Goal: Communication & Community: Ask a question

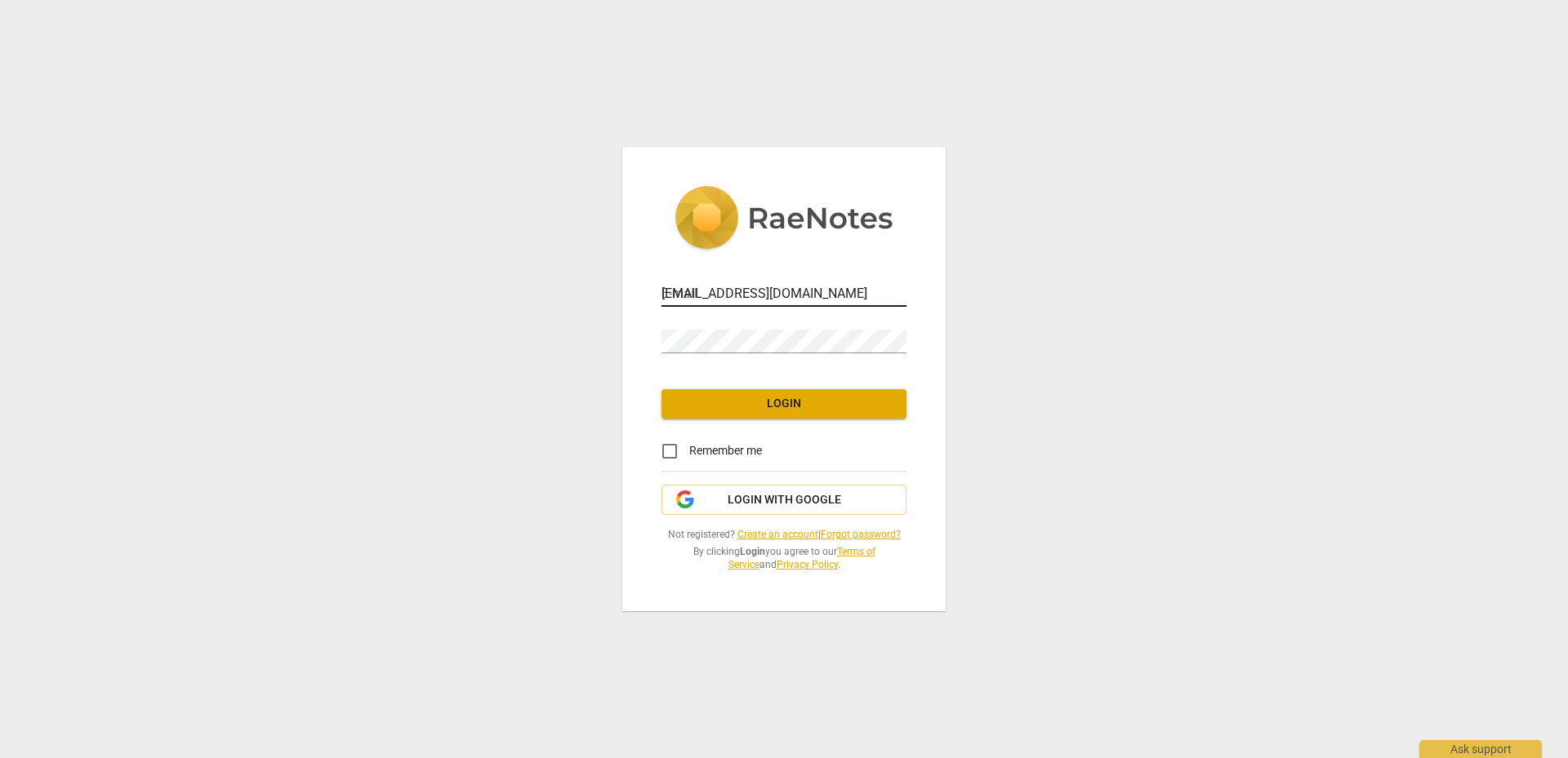
click at [761, 297] on input "[EMAIL_ADDRESS][DOMAIN_NAME]" at bounding box center [784, 295] width 245 height 24
click at [770, 285] on input "[EMAIL_ADDRESS][DOMAIN_NAME]" at bounding box center [784, 295] width 245 height 24
click at [835, 299] on input "[EMAIL_ADDRESS][DOMAIN_NAME]" at bounding box center [784, 295] width 245 height 24
drag, startPoint x: 848, startPoint y: 299, endPoint x: 634, endPoint y: 286, distance: 214.4
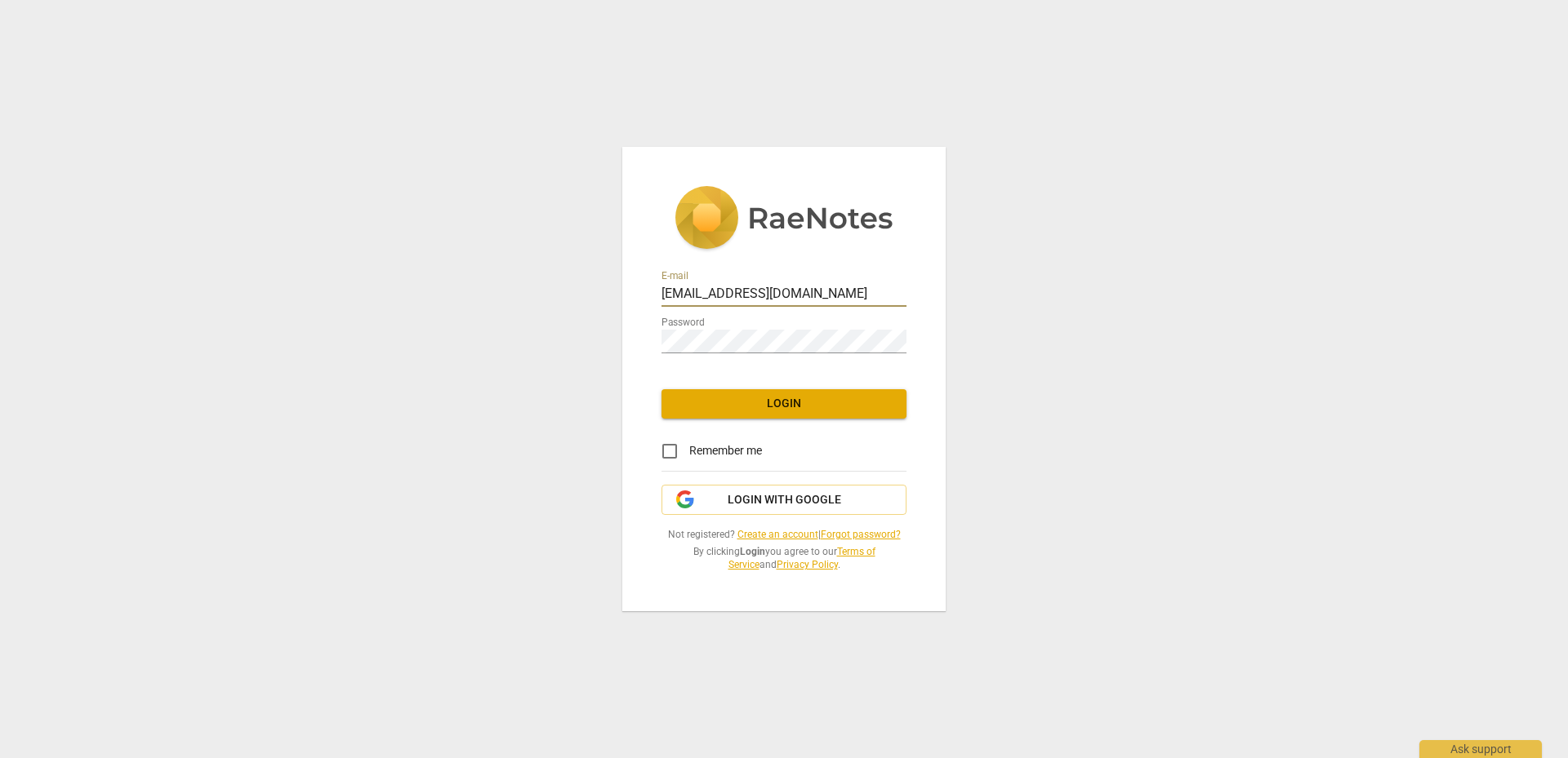
click at [634, 286] on div "E-mail [EMAIL_ADDRESS][DOMAIN_NAME] Password Login Remember me Login with Googl…" at bounding box center [784, 379] width 323 height 464
type input "[EMAIL_ADDRESS][DOMAIN_NAME]"
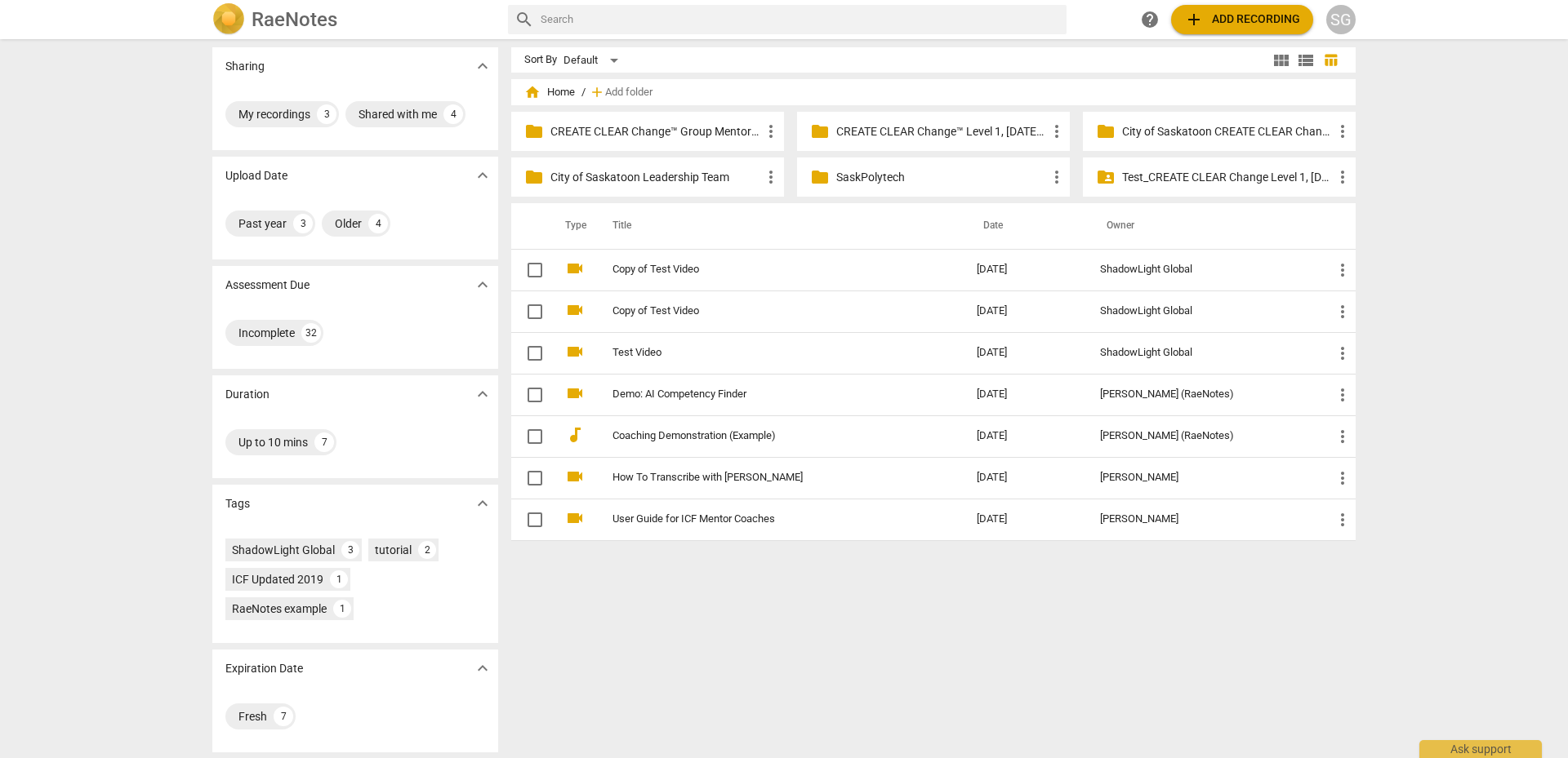
scroll to position [6, 0]
click at [679, 128] on p "CREATE CLEAR Change™ Group Mentor Coaching" at bounding box center [655, 131] width 210 height 17
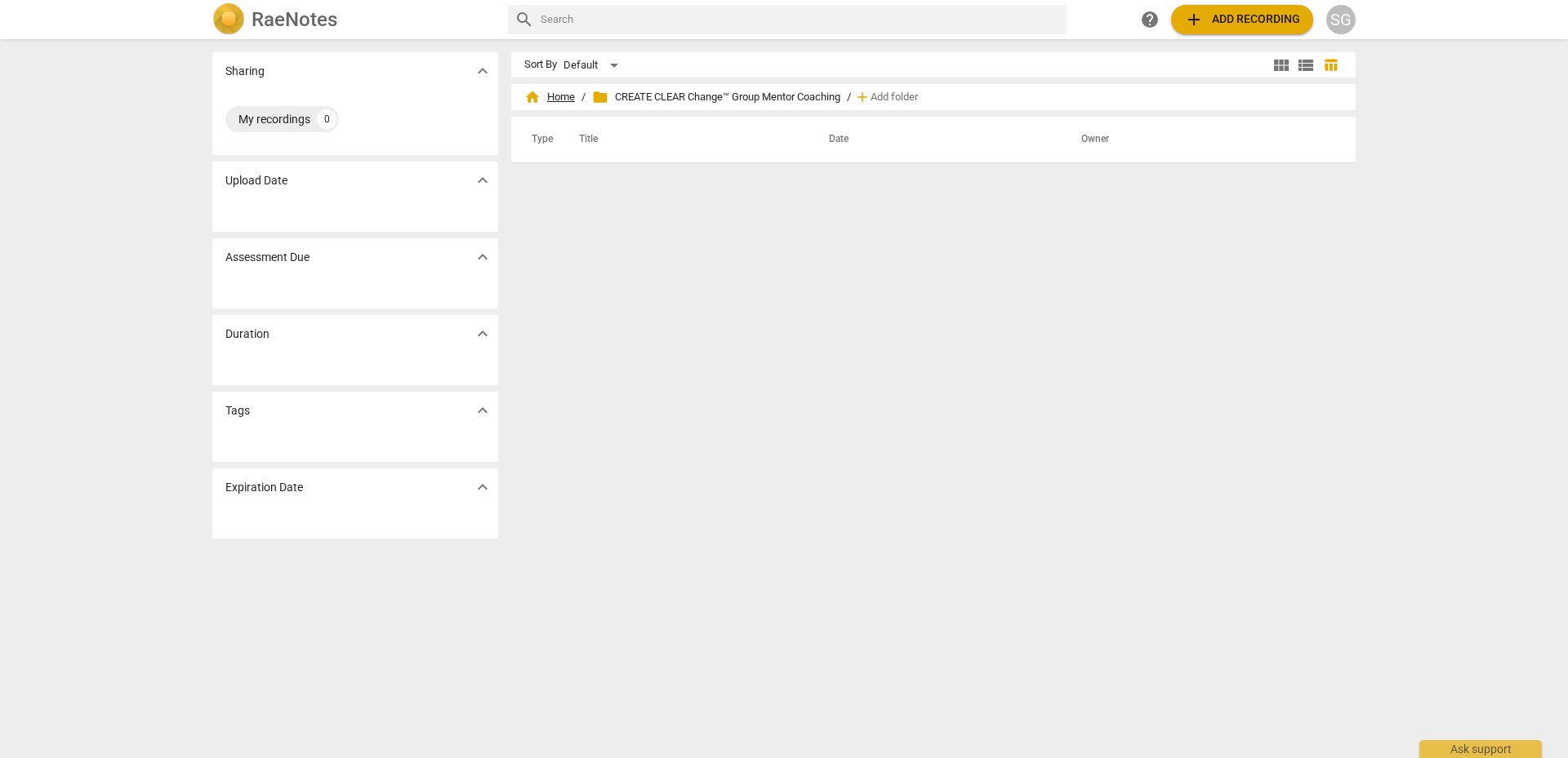
click at [559, 99] on span "home Home" at bounding box center [549, 96] width 51 height 16
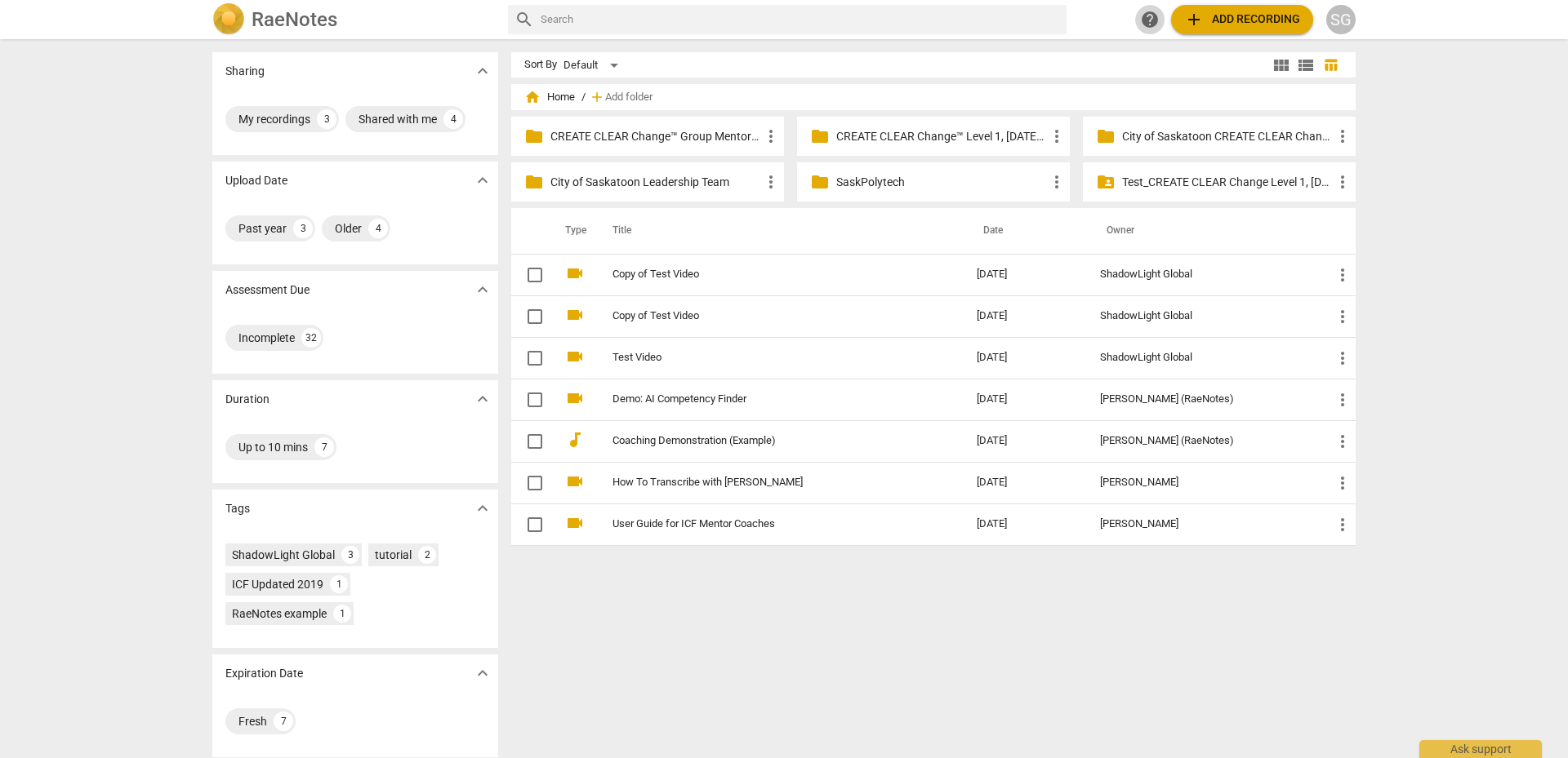
click at [1147, 18] on span "help" at bounding box center [1149, 19] width 19 height 19
click at [658, 178] on p "City of Saskatoon Leadership Team" at bounding box center [655, 183] width 210 height 17
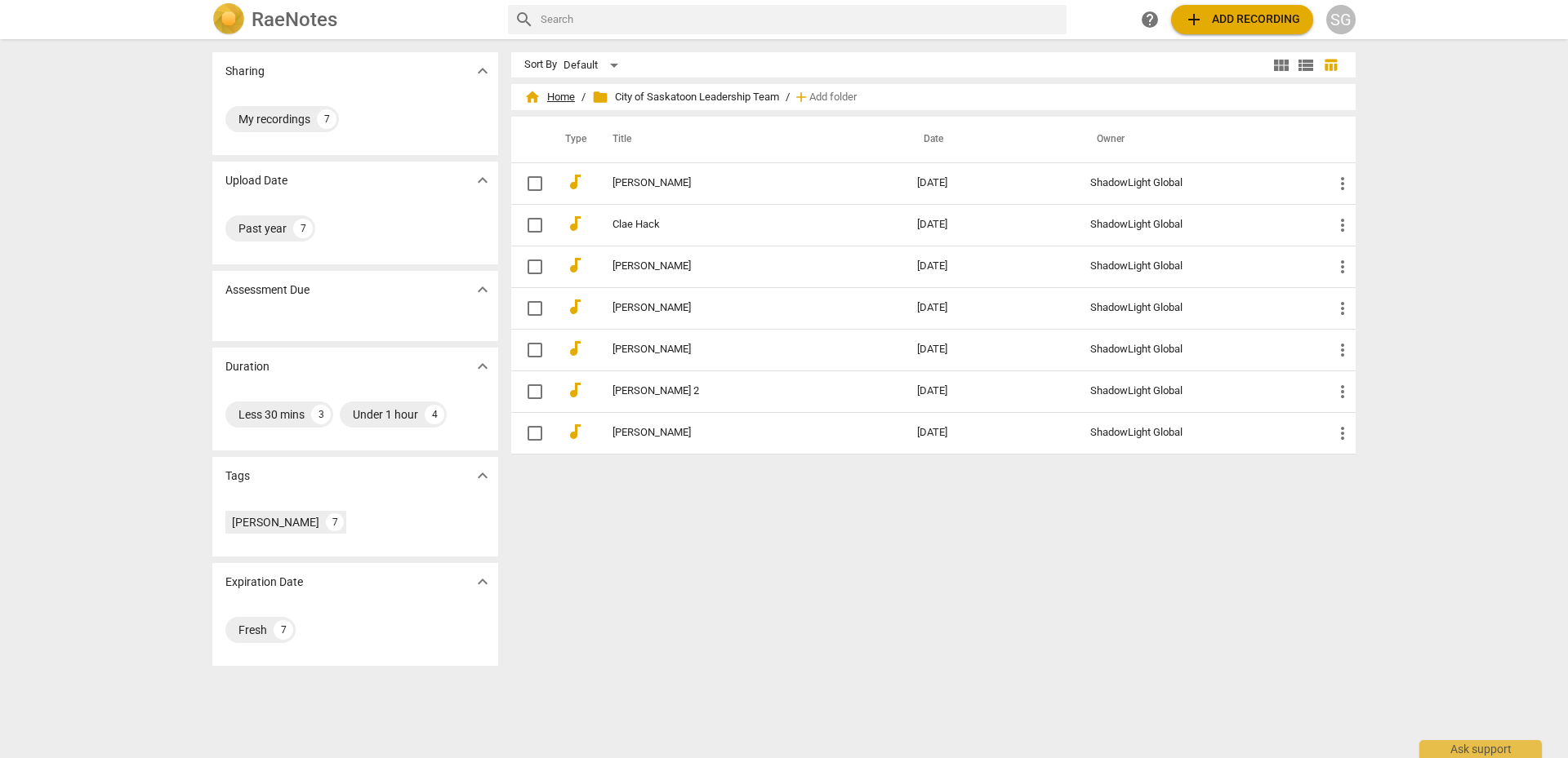
click at [556, 91] on span "home Home" at bounding box center [549, 96] width 51 height 16
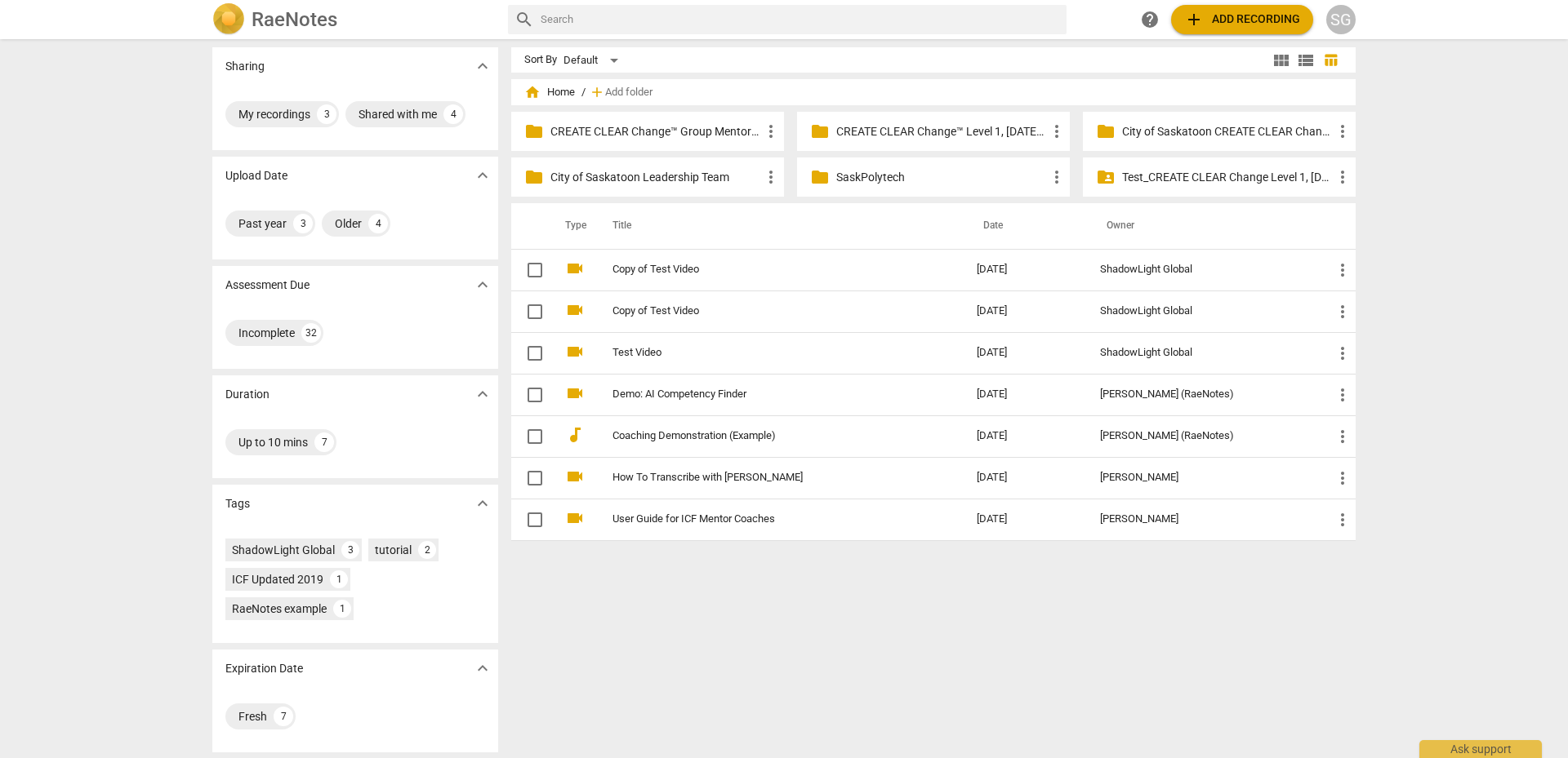
scroll to position [6, 0]
click at [1450, 742] on div "Ask support" at bounding box center [1480, 744] width 123 height 26
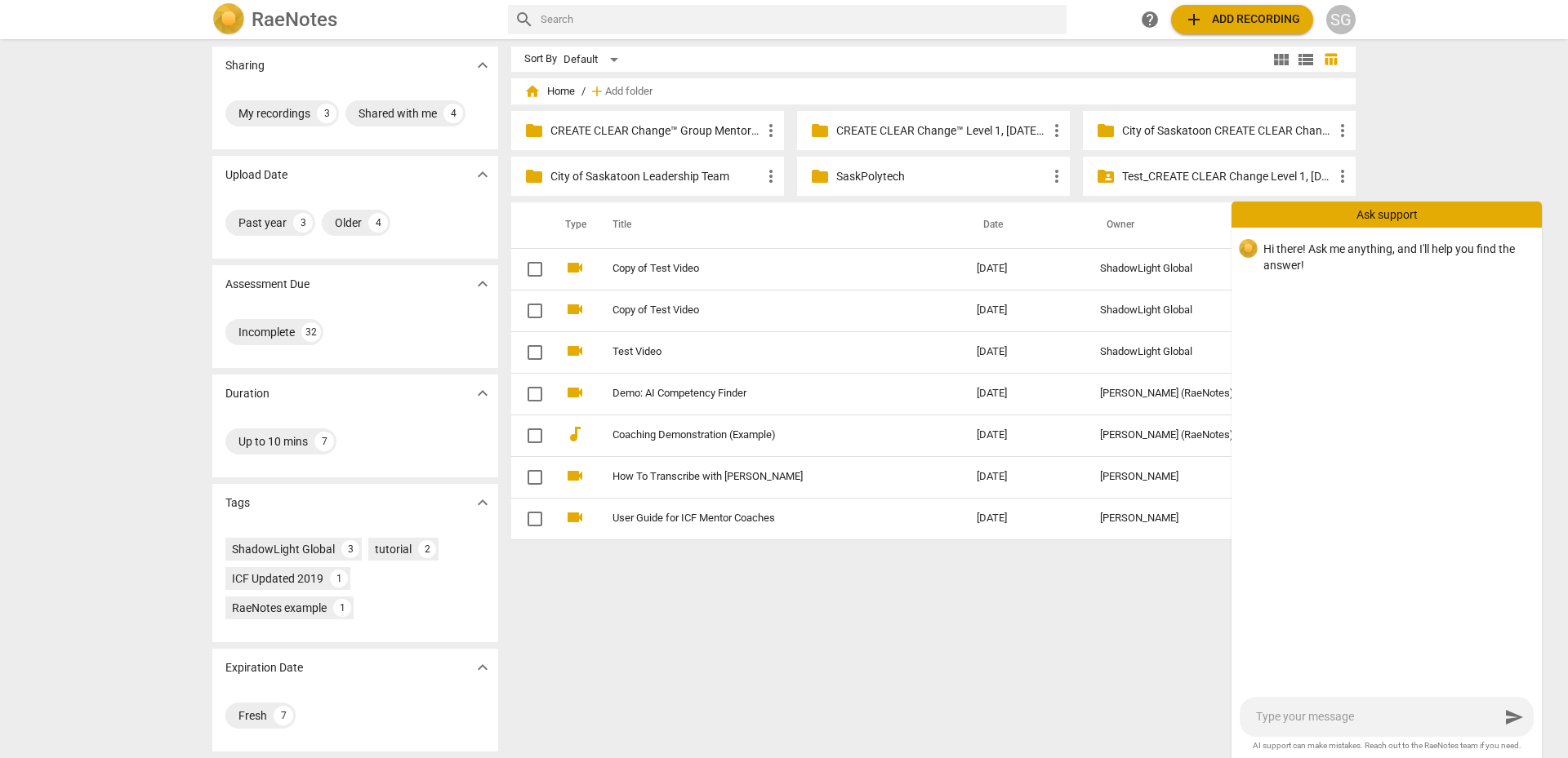
type textarea "h"
type textarea "ho"
type textarea "how"
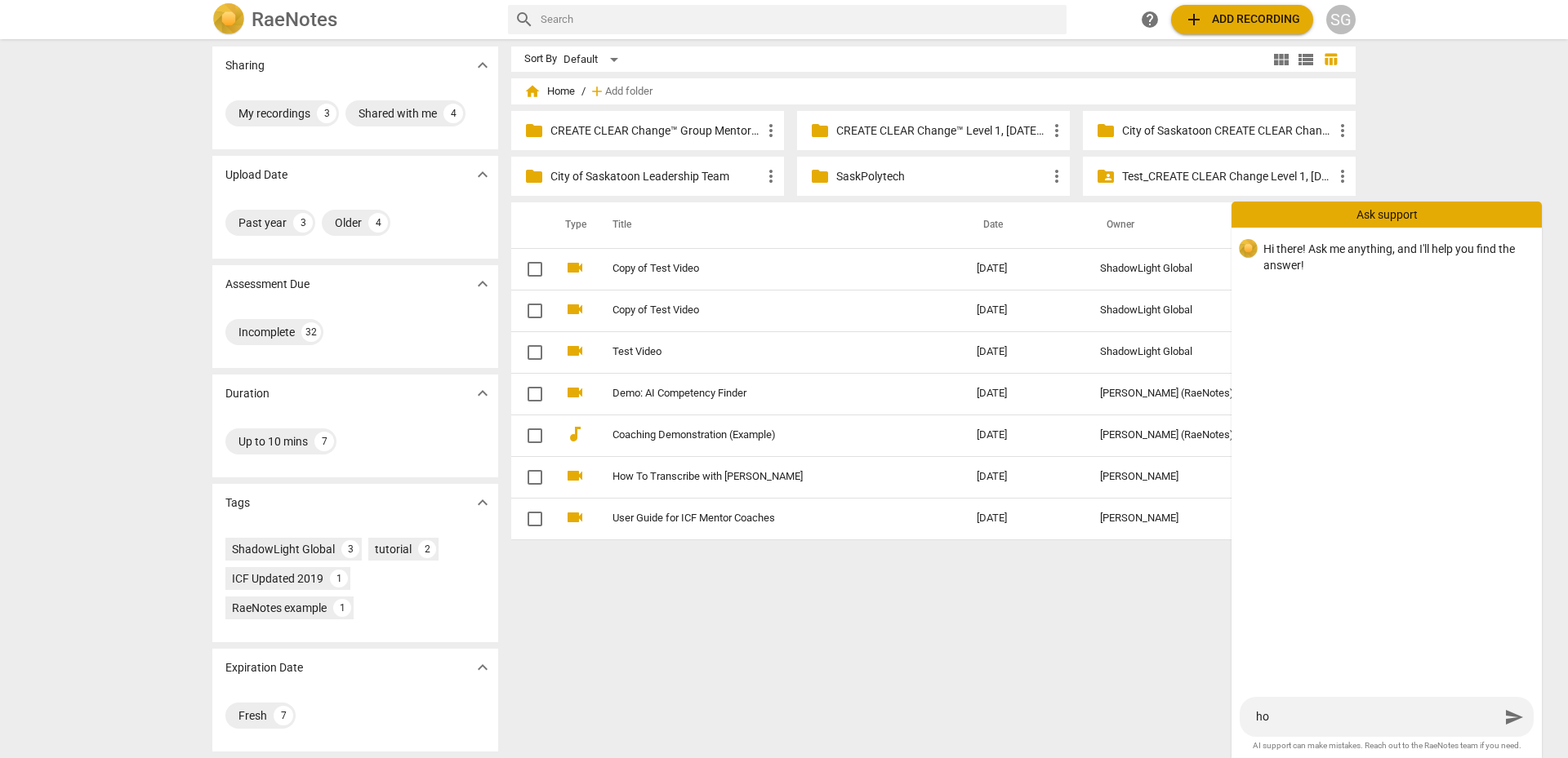
type textarea "how"
type textarea "how d"
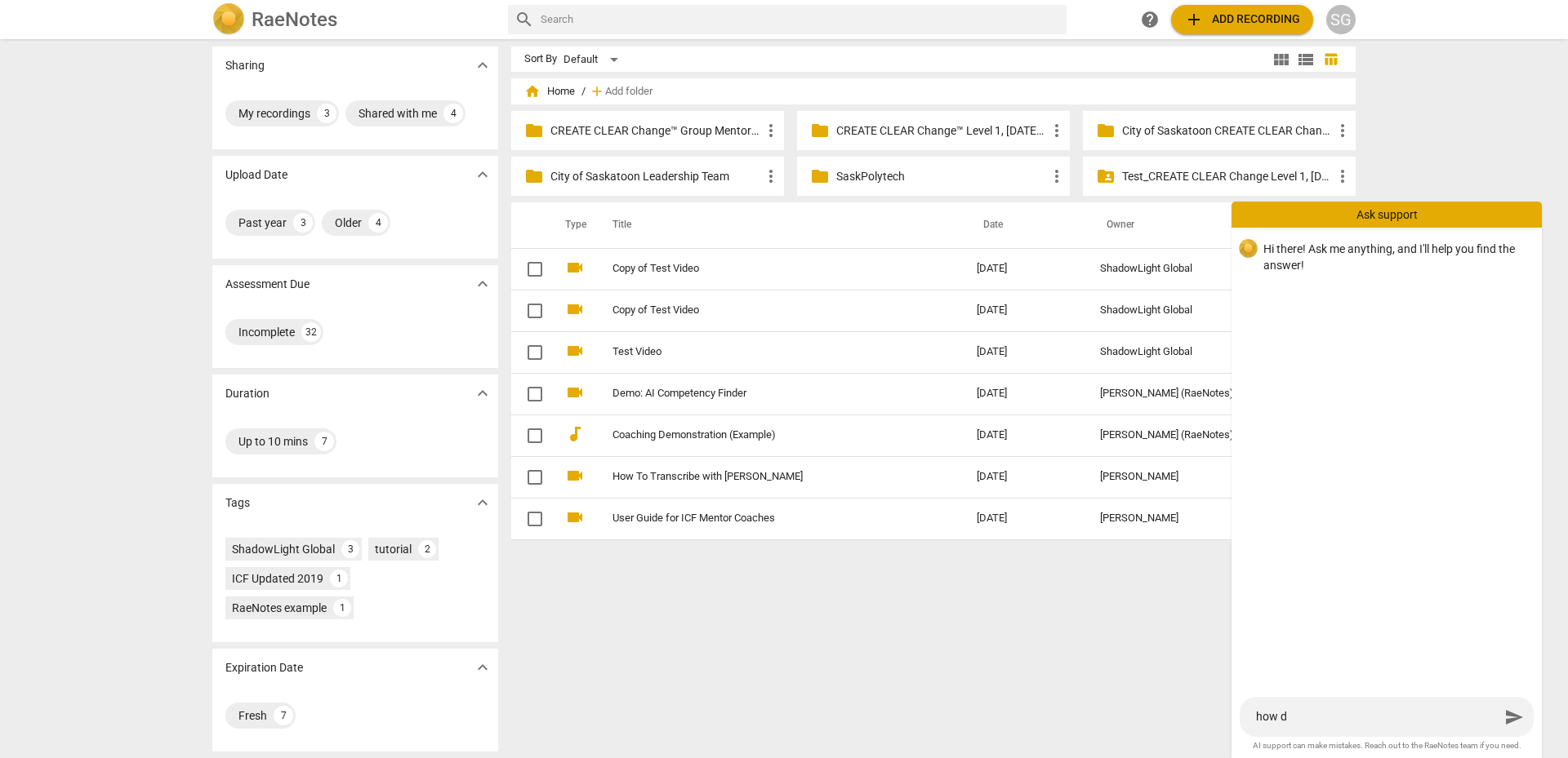
type textarea "how do"
type textarea "how do w"
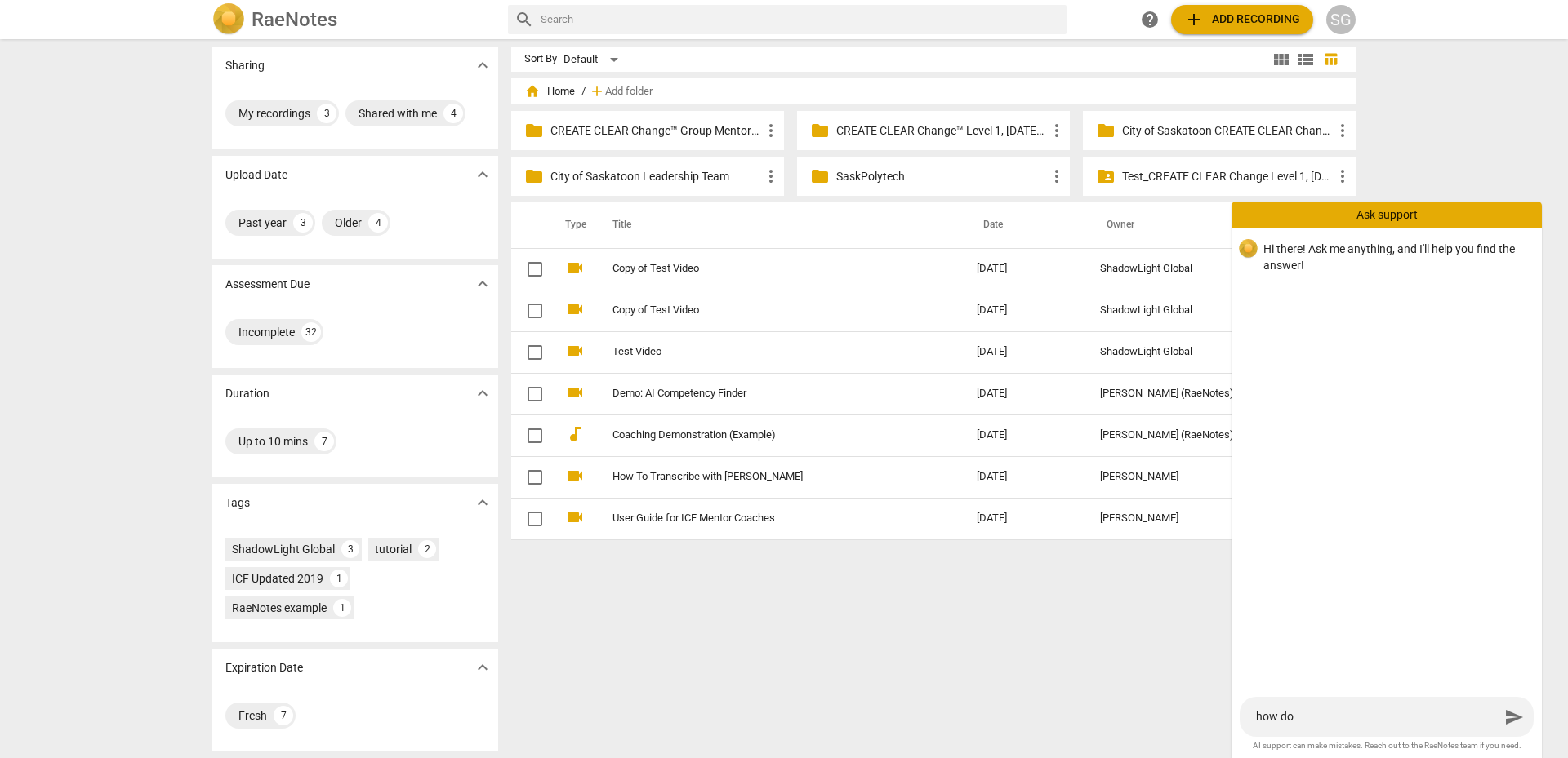
type textarea "how do w"
type textarea "how do we"
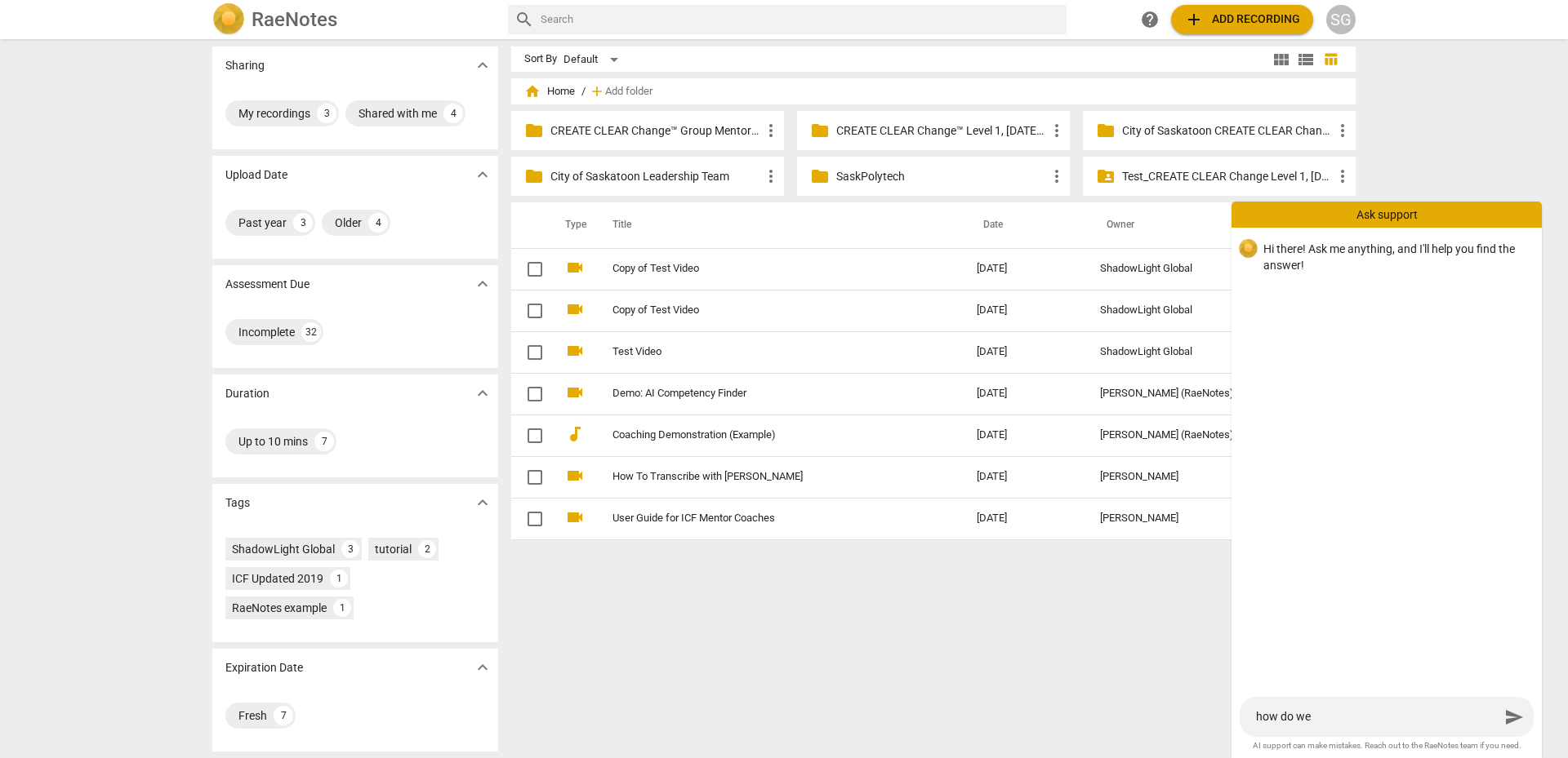
type textarea "how do we e"
type textarea "how do we ed"
type textarea "how do we edi"
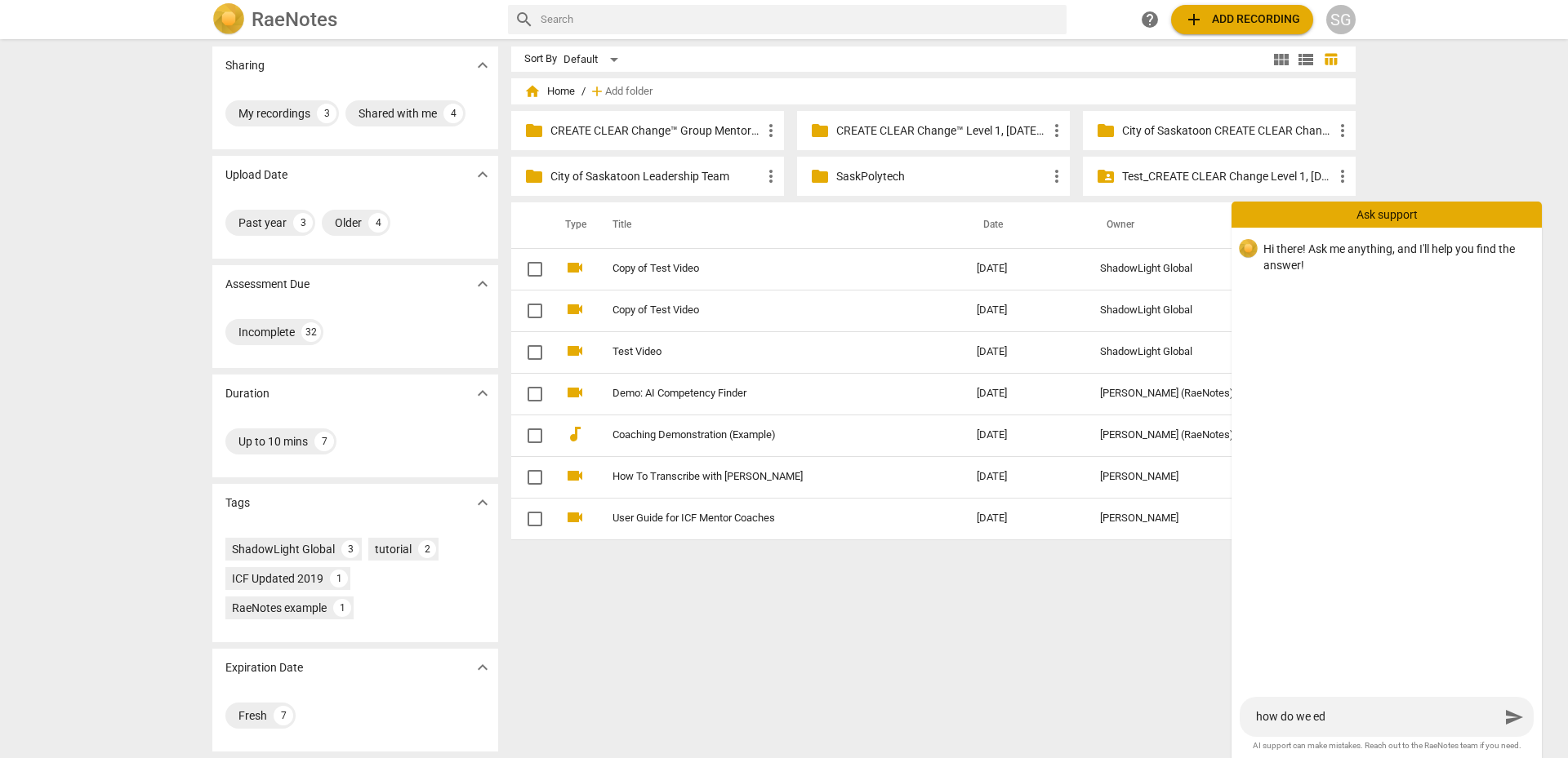
type textarea "how do we edi"
type textarea "how do we edit"
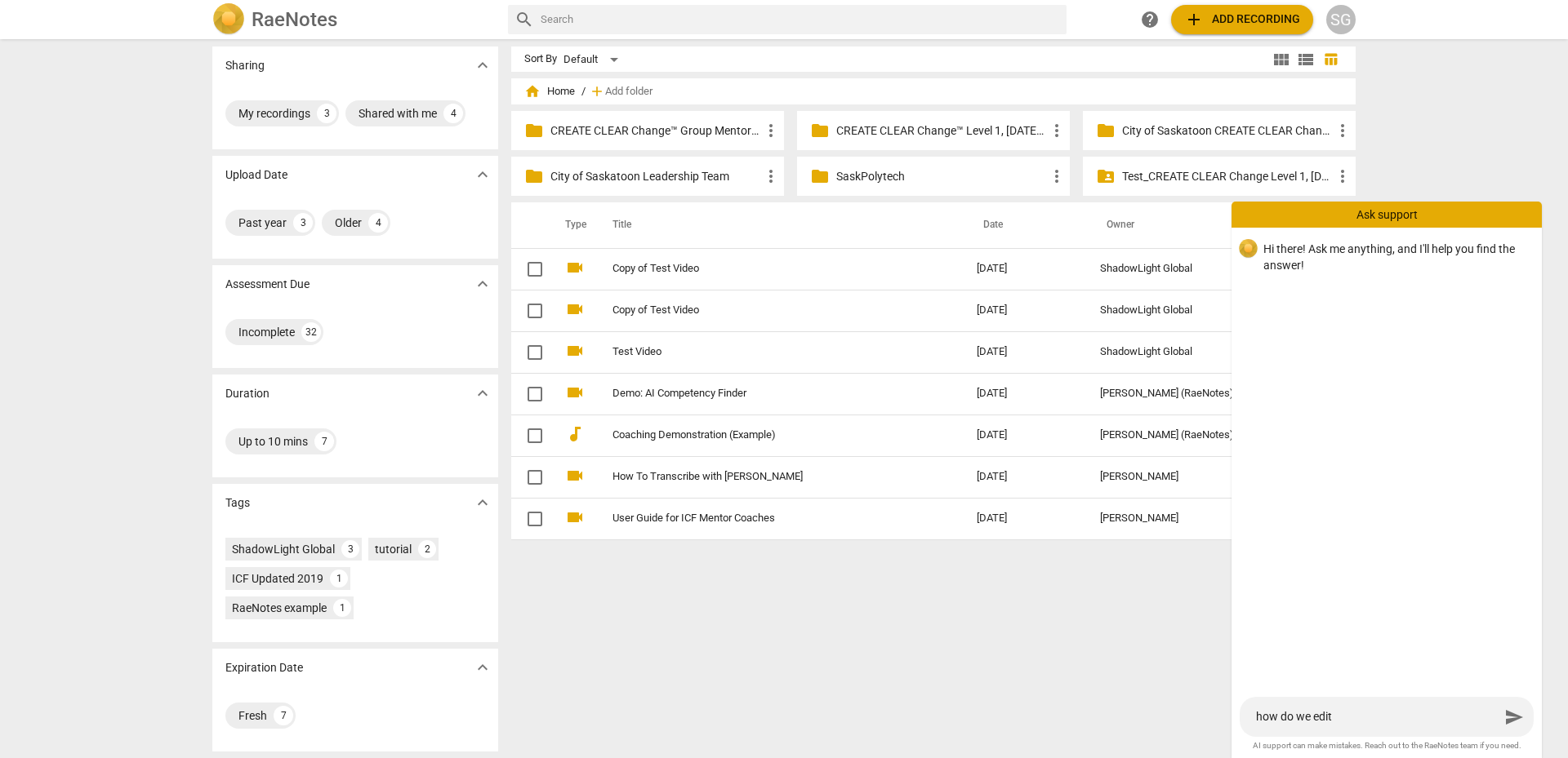
type textarea "how do we edit a"
type textarea "how do we edit a t"
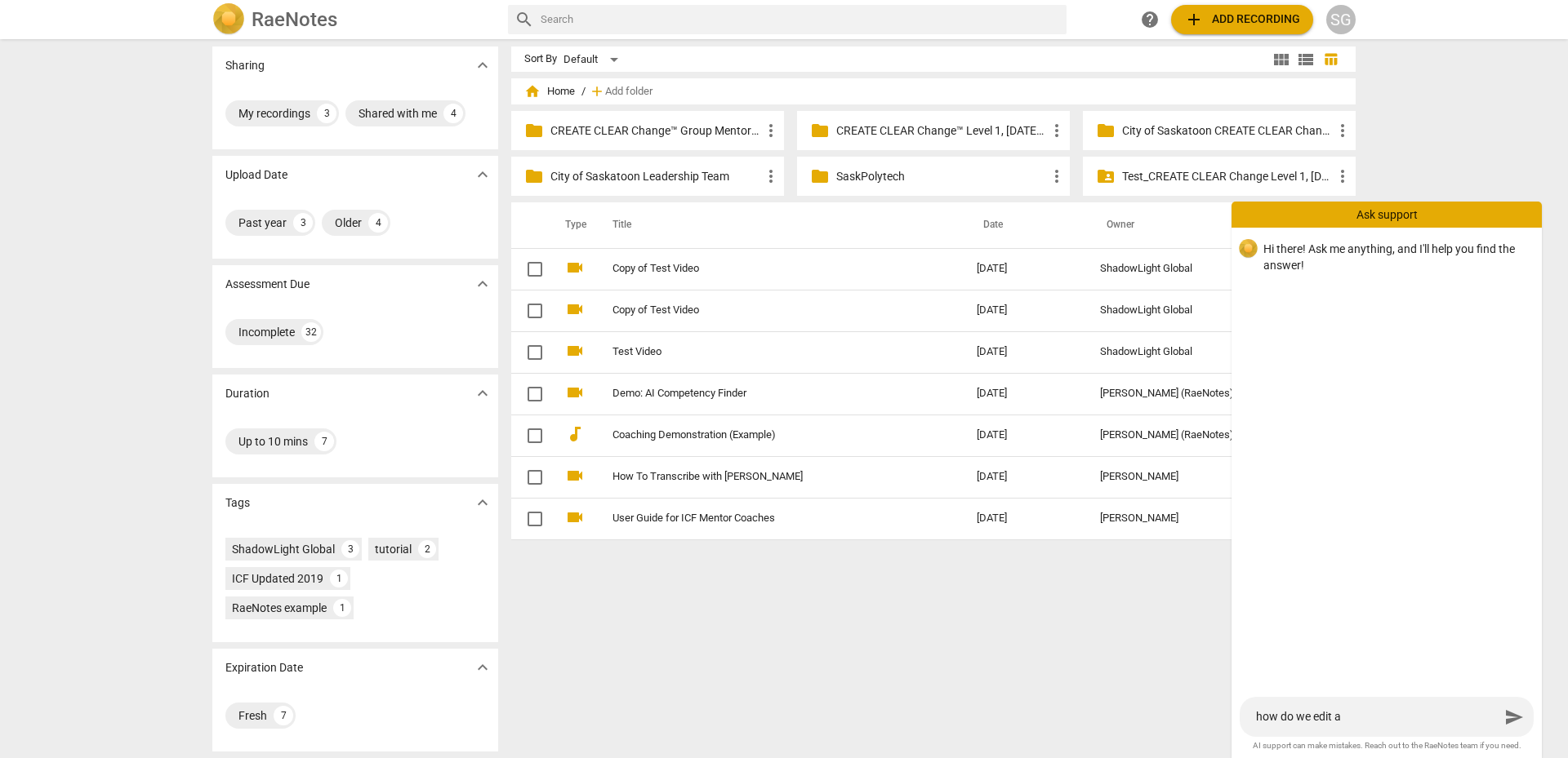
type textarea "how do we edit a t"
type textarea "how do we edit a te"
type textarea "how do we edit a tem"
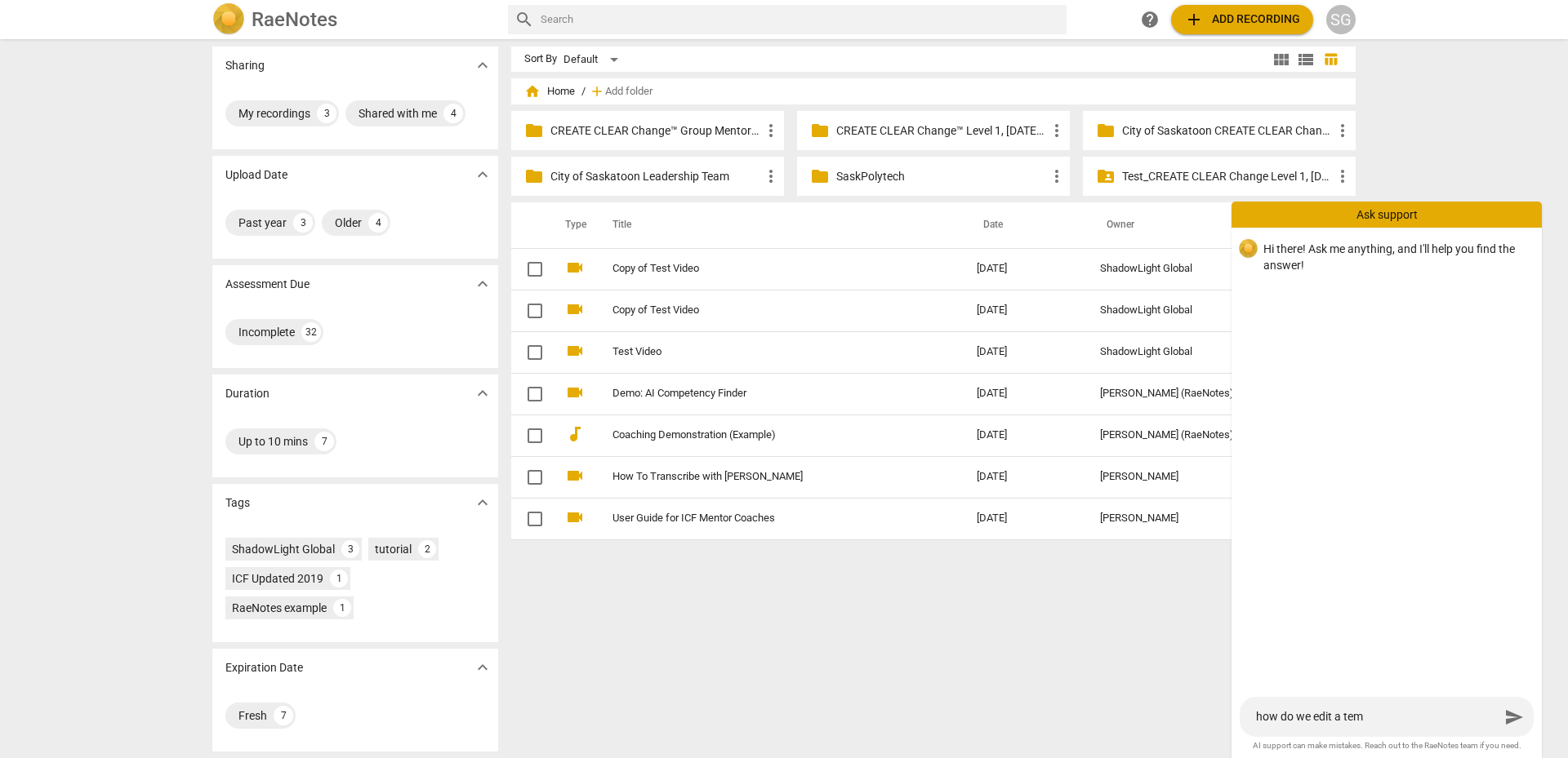
type textarea "how do we edit a tema"
type textarea "how do we edit a temai"
type textarea "how do we edit a temaip"
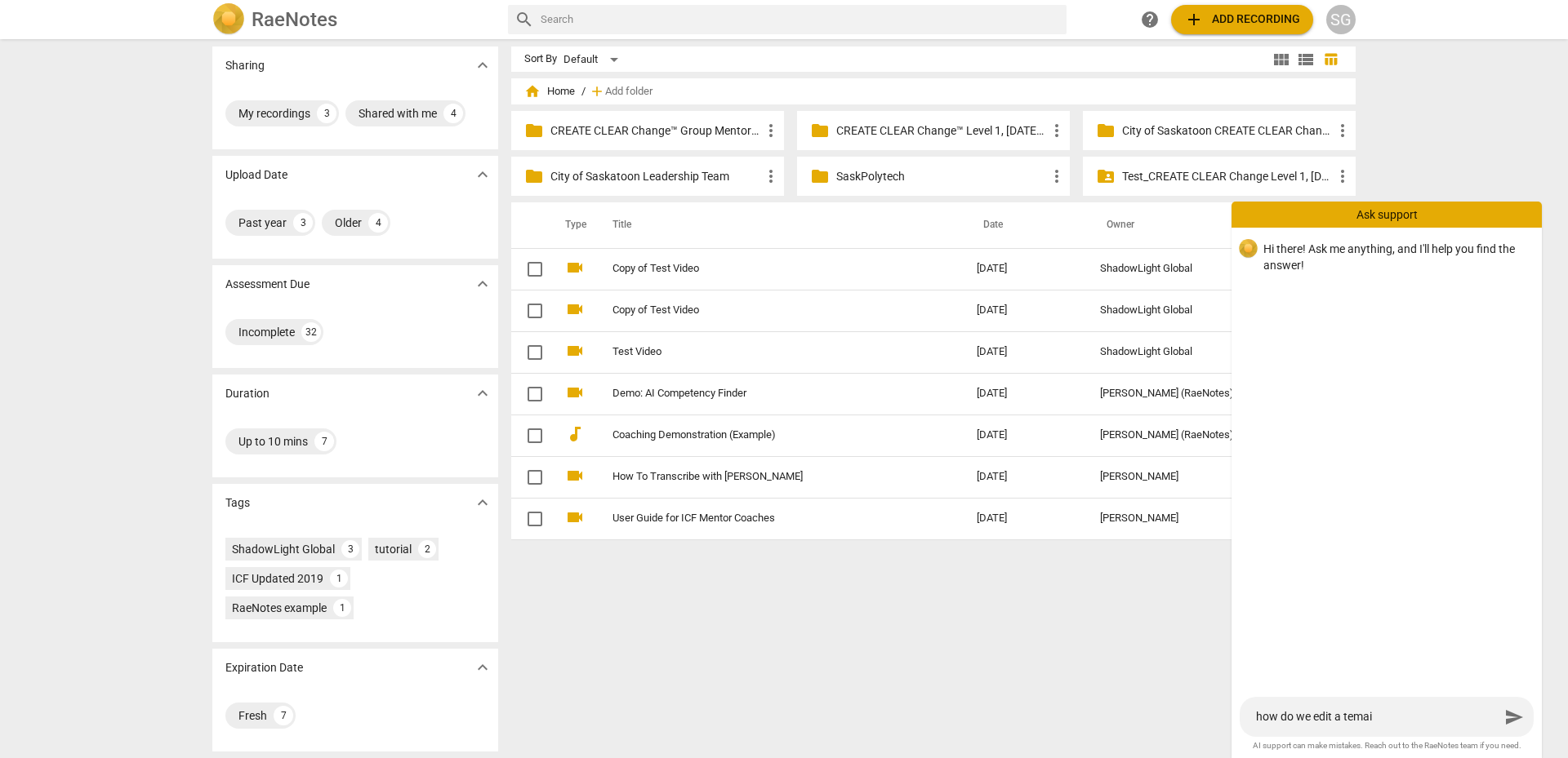
type textarea "how do we edit a temaip"
type textarea "how do we edit a temai"
type textarea "how do we edit a tema"
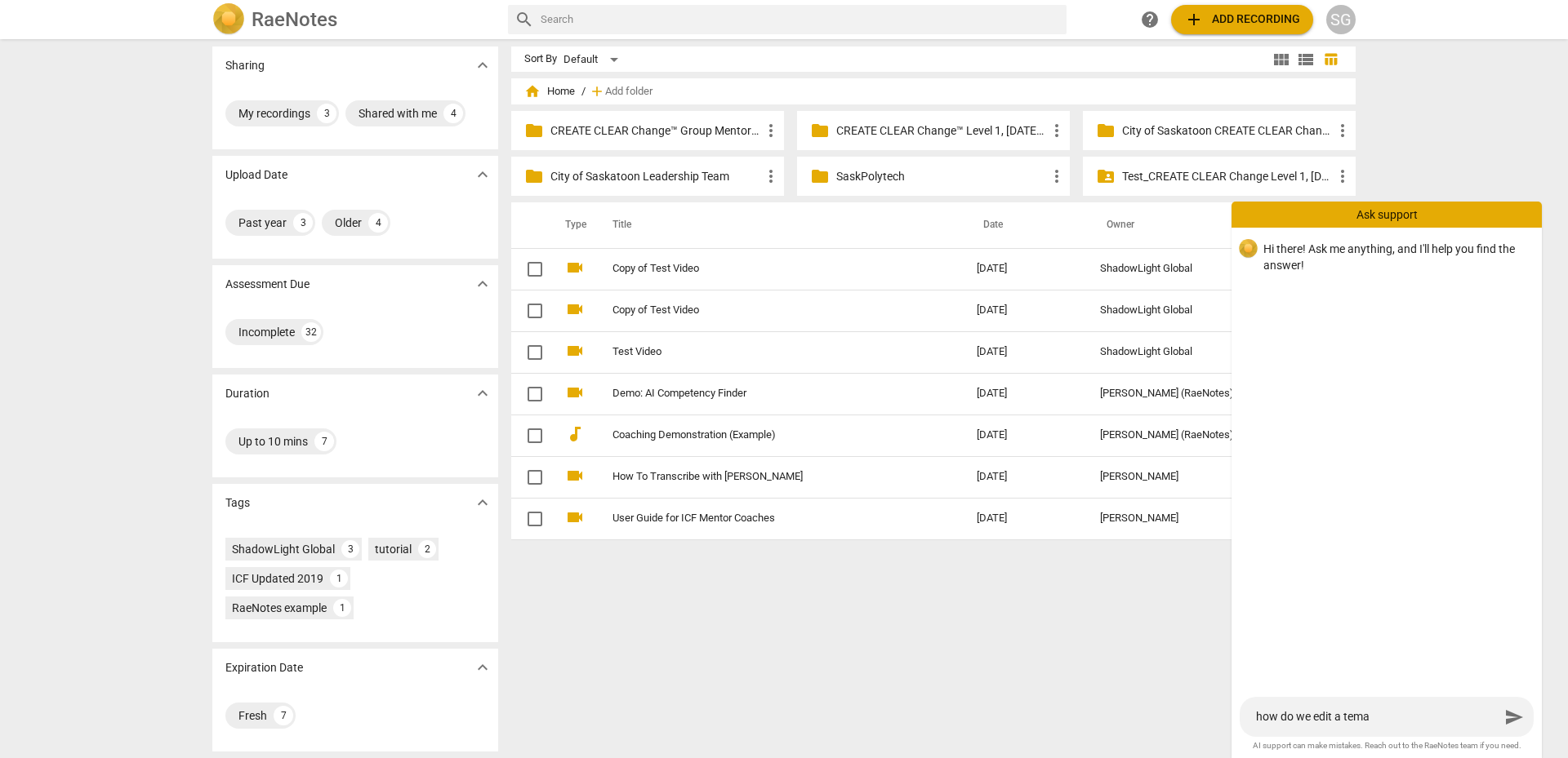
type textarea "how do we edit a tem"
type textarea "how do we edit a temp"
type textarea "how do we edit a templ"
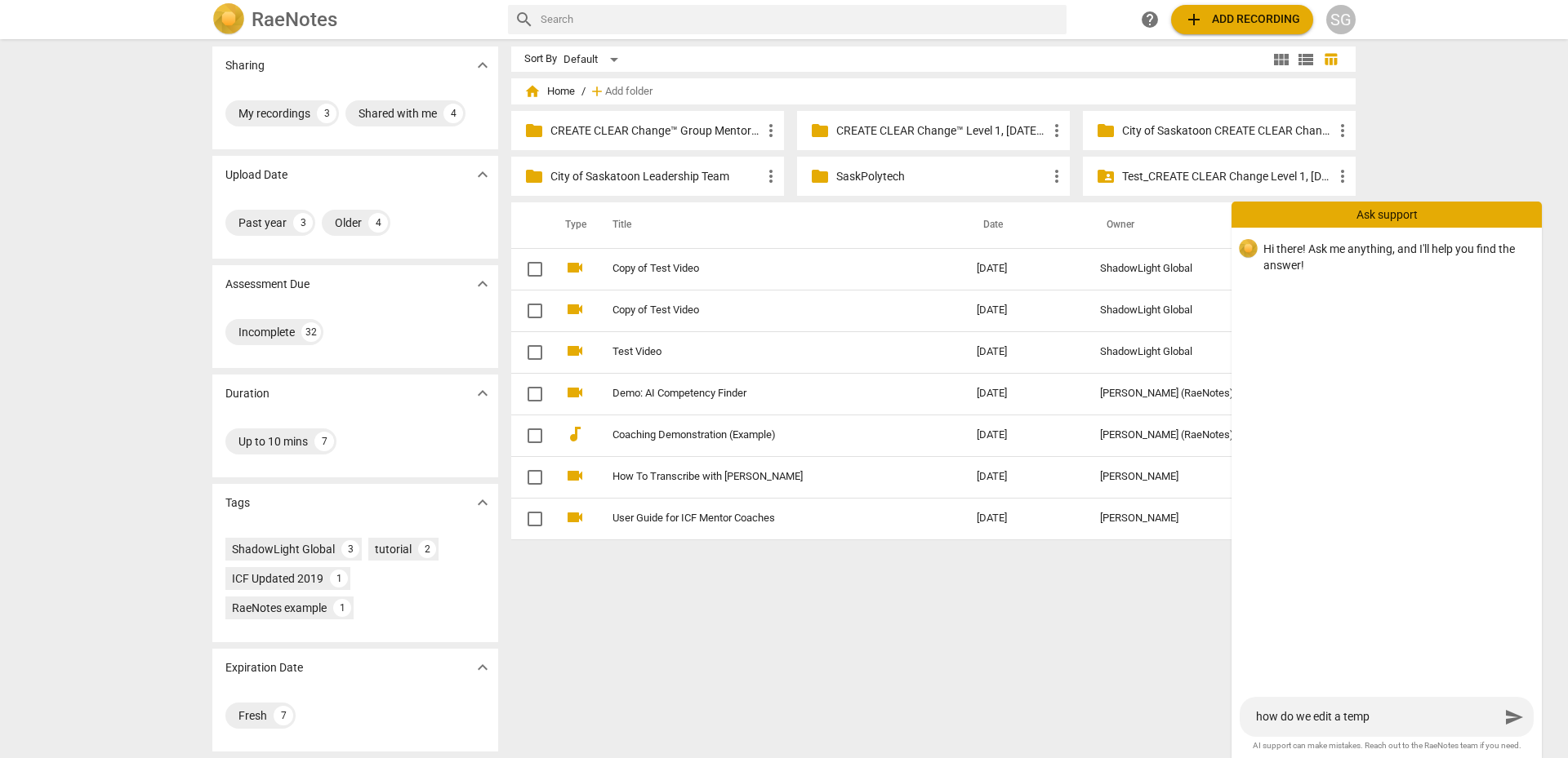
type textarea "how do we edit a templ"
type textarea "how do we edit a templa"
type textarea "how do we edit a templat"
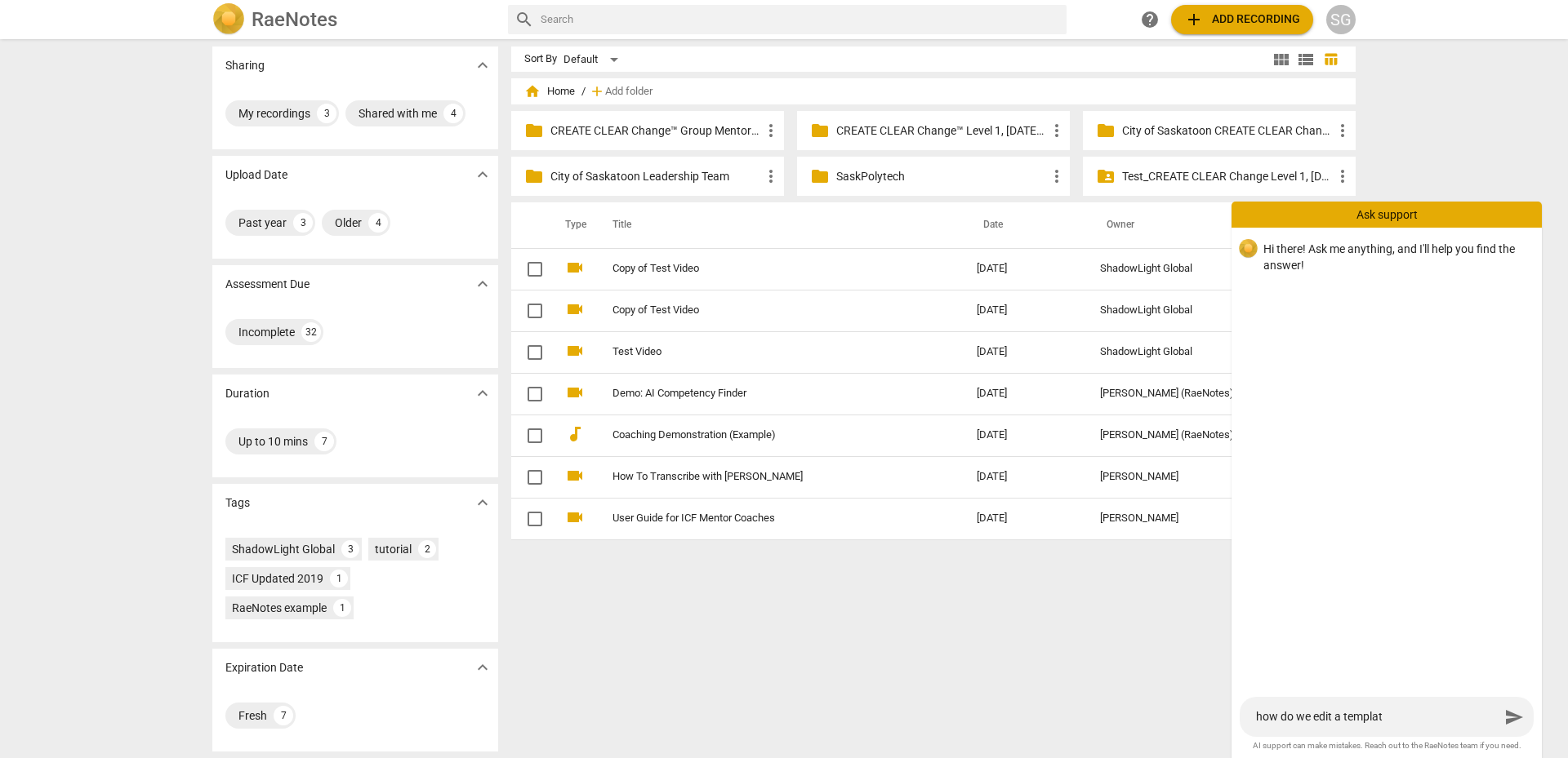
type textarea "how do we edit a template"
type textarea "how do we edit a template e"
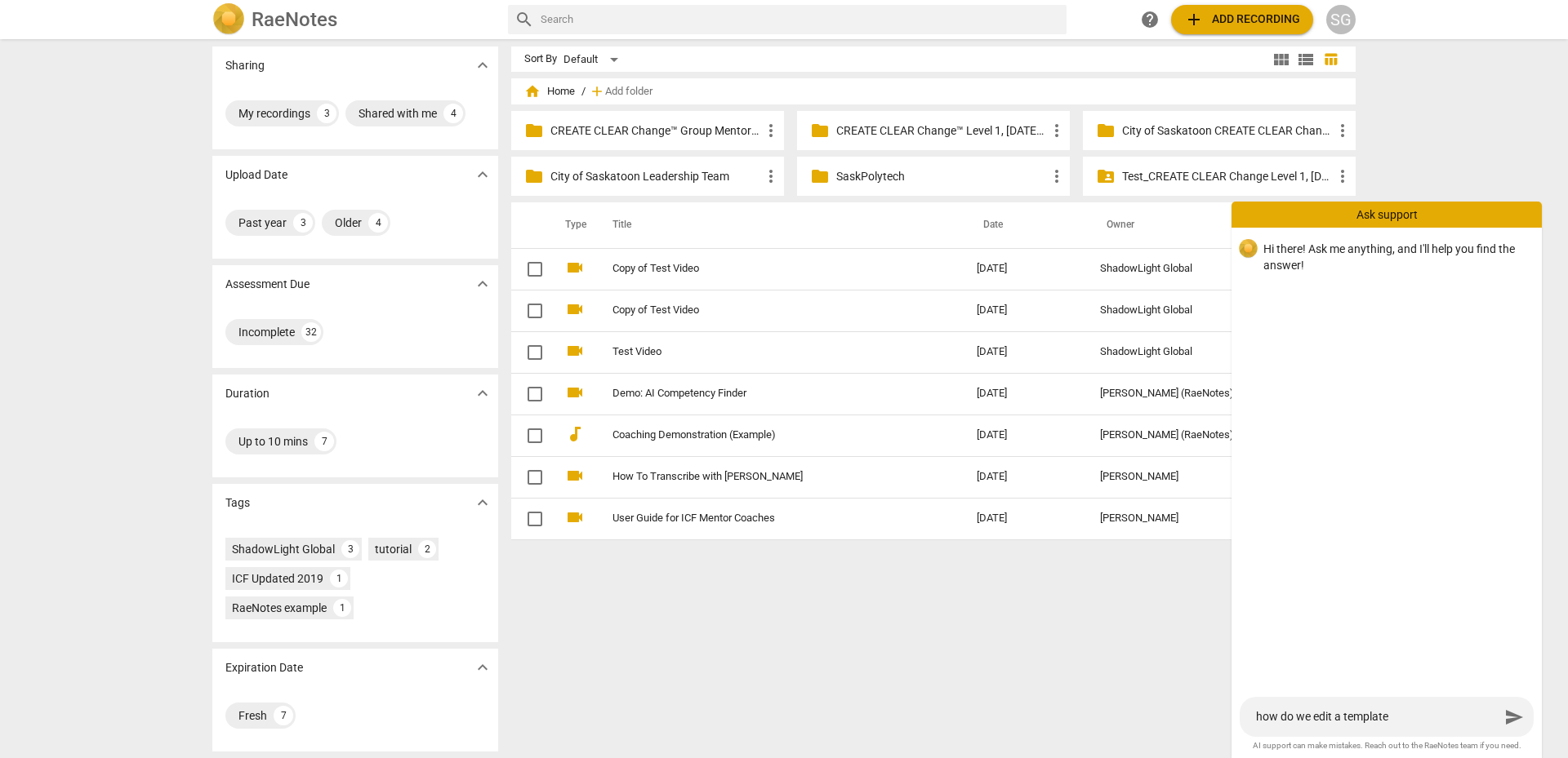
type textarea "how do we edit a template e"
type textarea "how do we edit a template em"
type textarea "how do we edit a template ema"
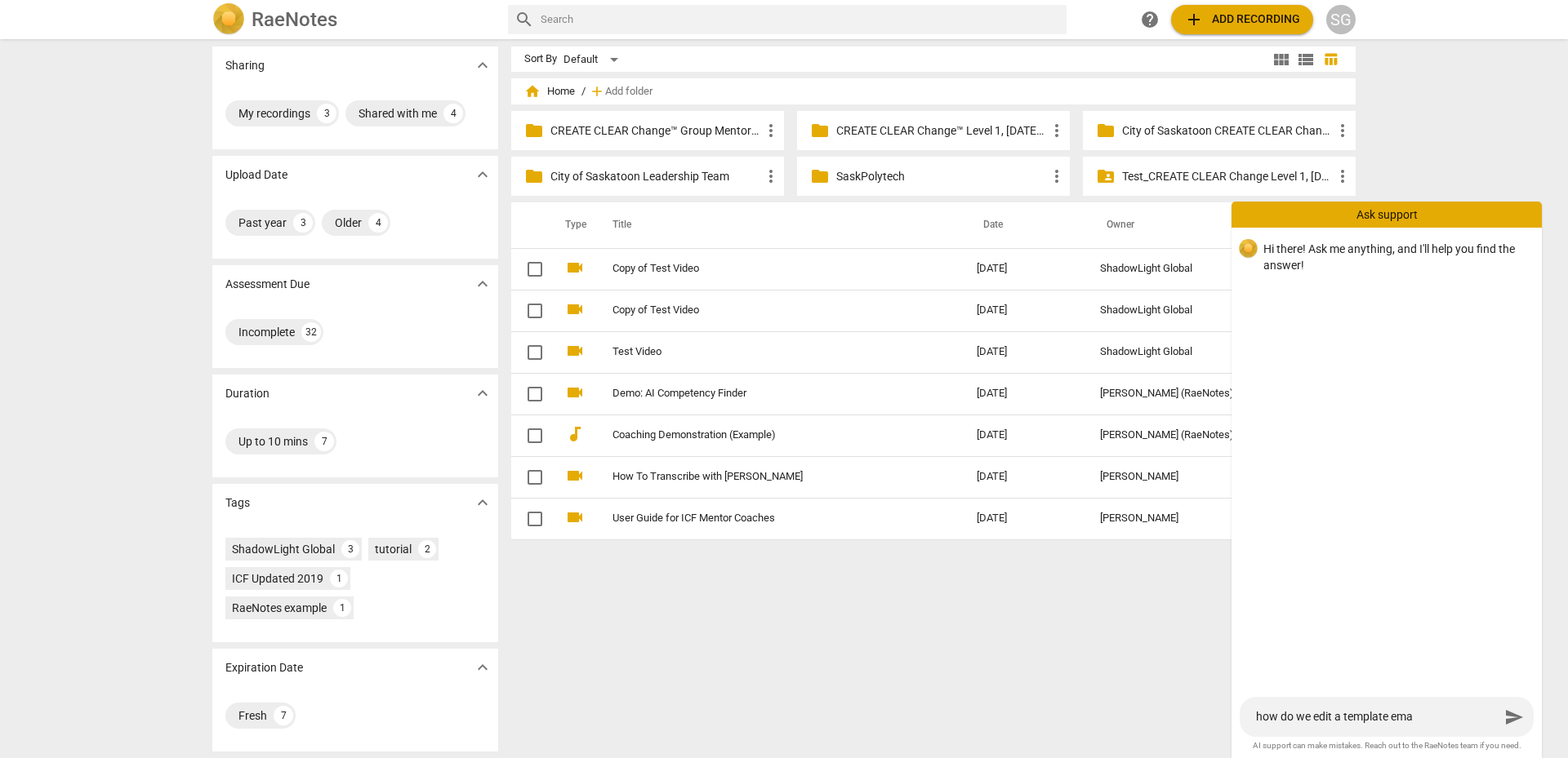
type textarea "how do we edit a template emai"
type textarea "how do we edit a template email"
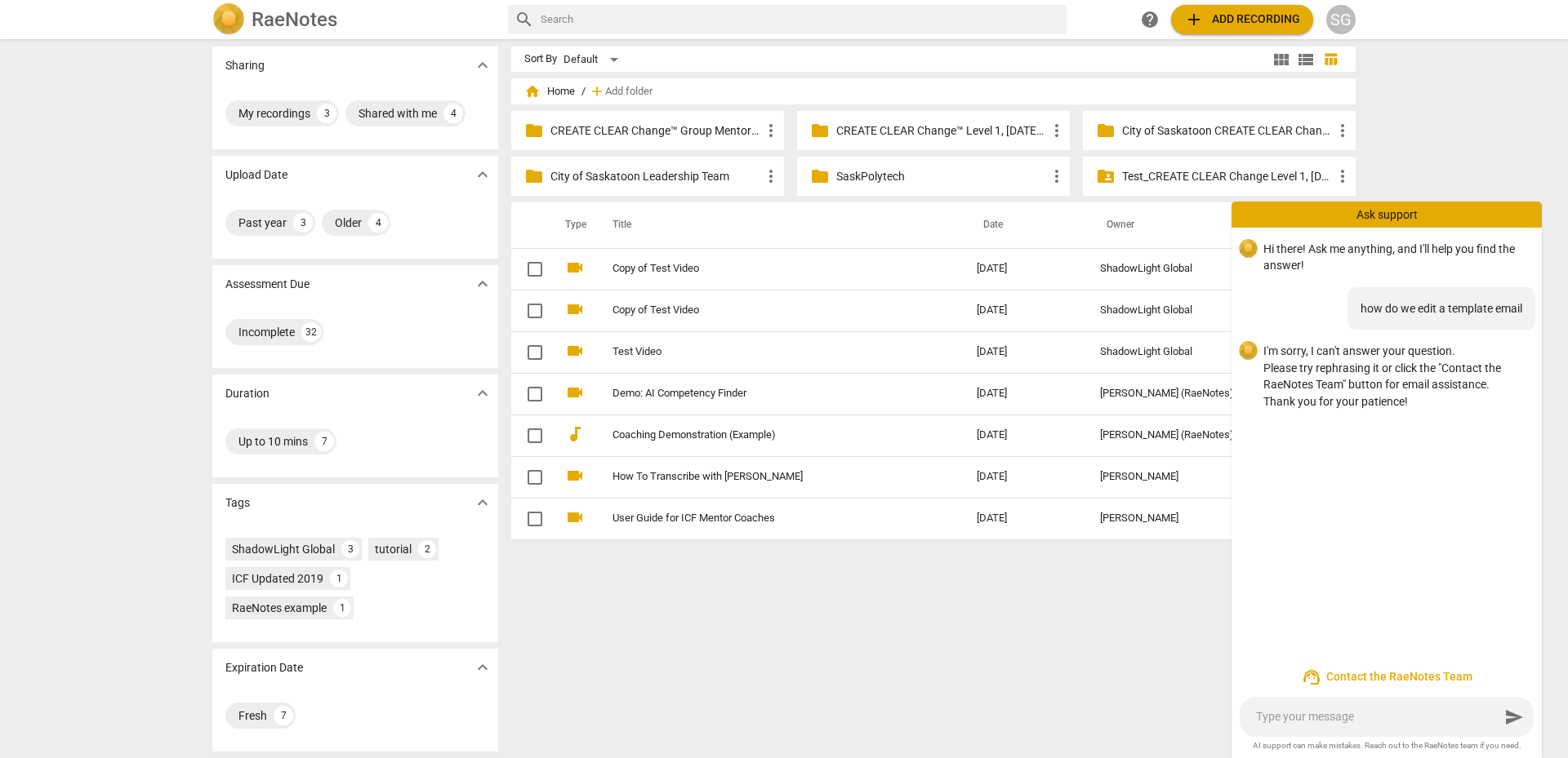
click at [1363, 675] on span "support_agent Contact the RaeNotes Team" at bounding box center [1386, 677] width 284 height 19
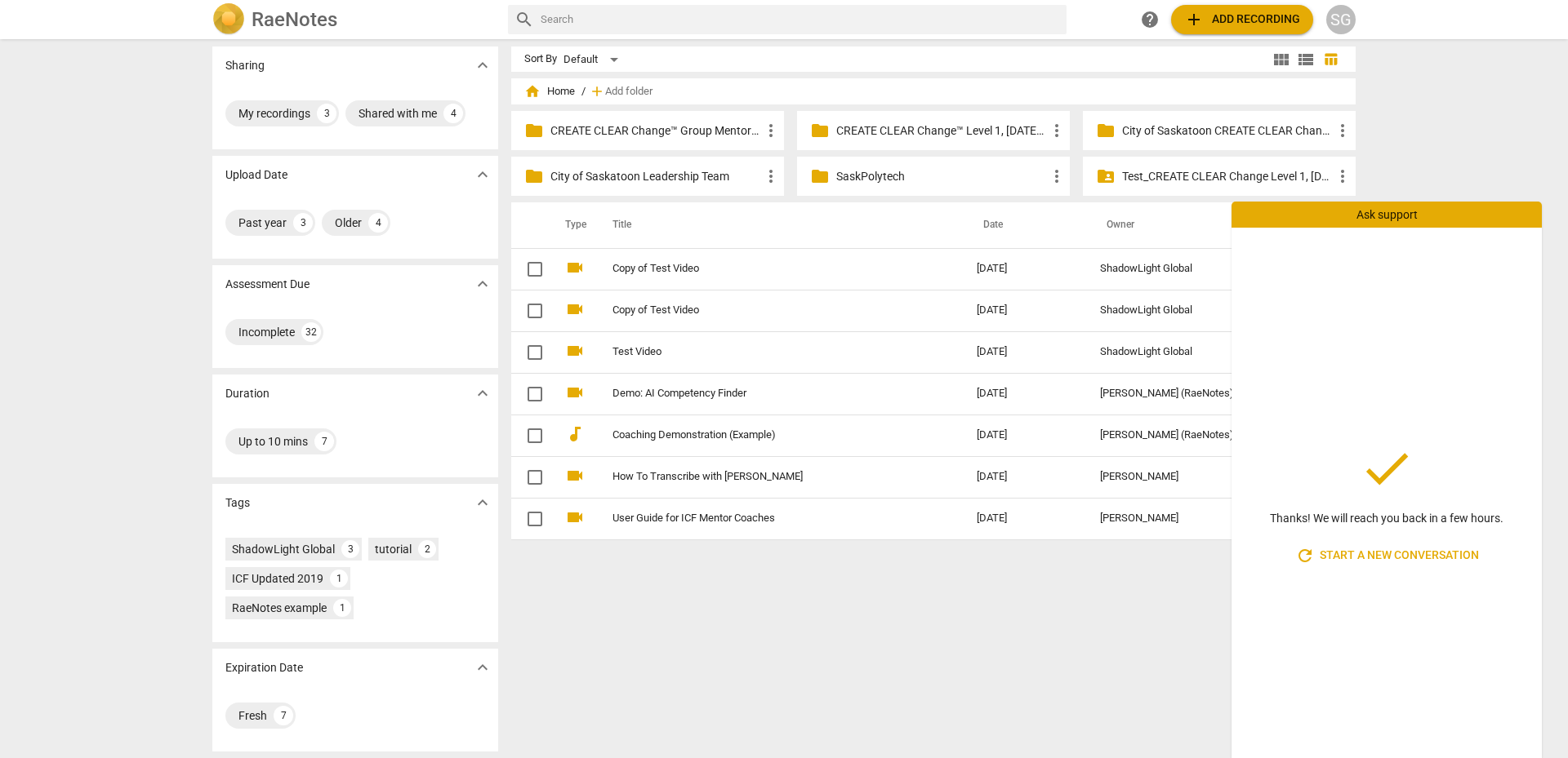
click at [1331, 555] on span "refresh Start a new conversation" at bounding box center [1386, 555] width 183 height 19
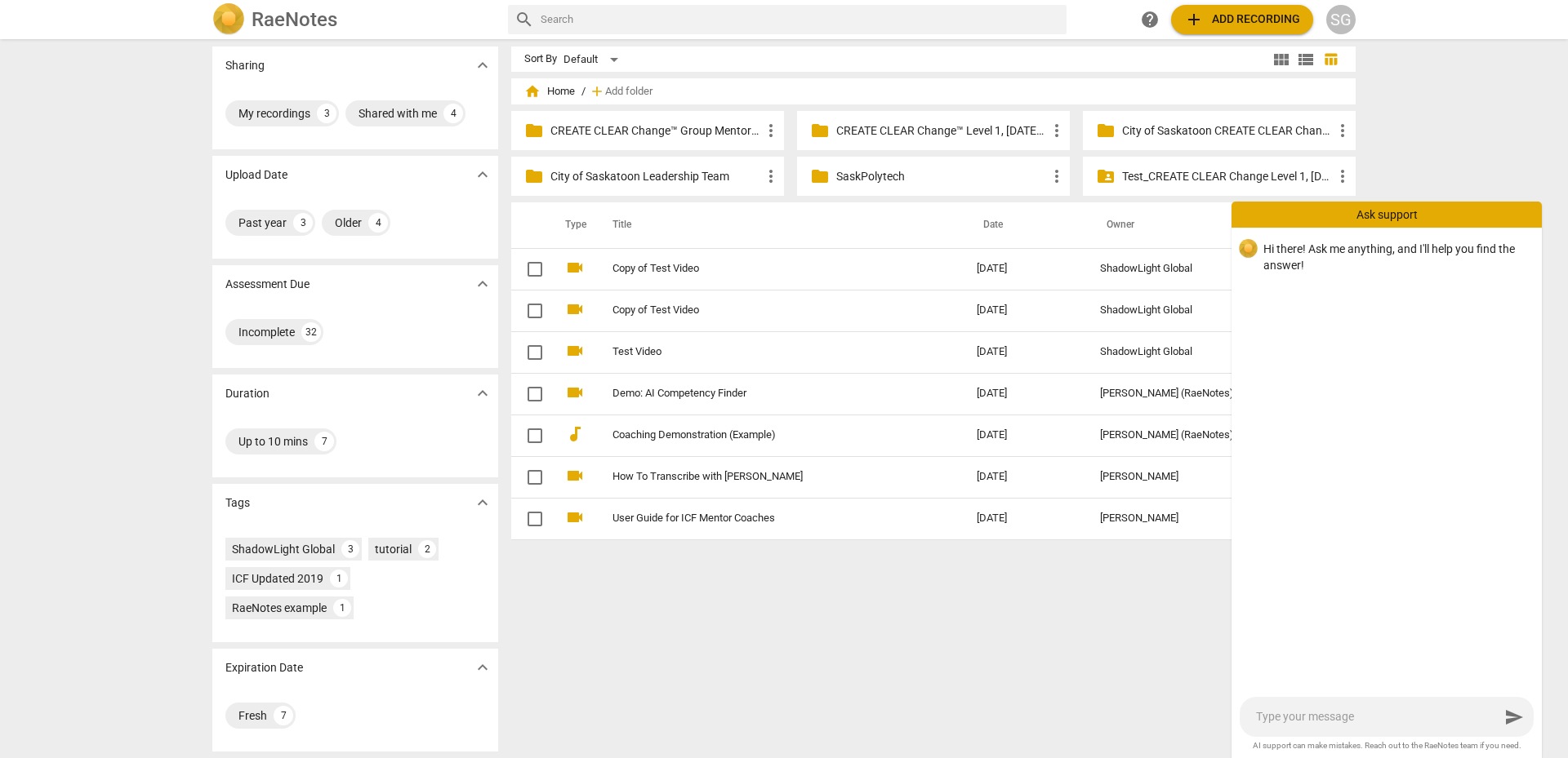
click at [1458, 134] on div "Sharing expand_more My recordings 3 Shared with me 4 Upload Date expand_more Pa…" at bounding box center [784, 399] width 1568 height 717
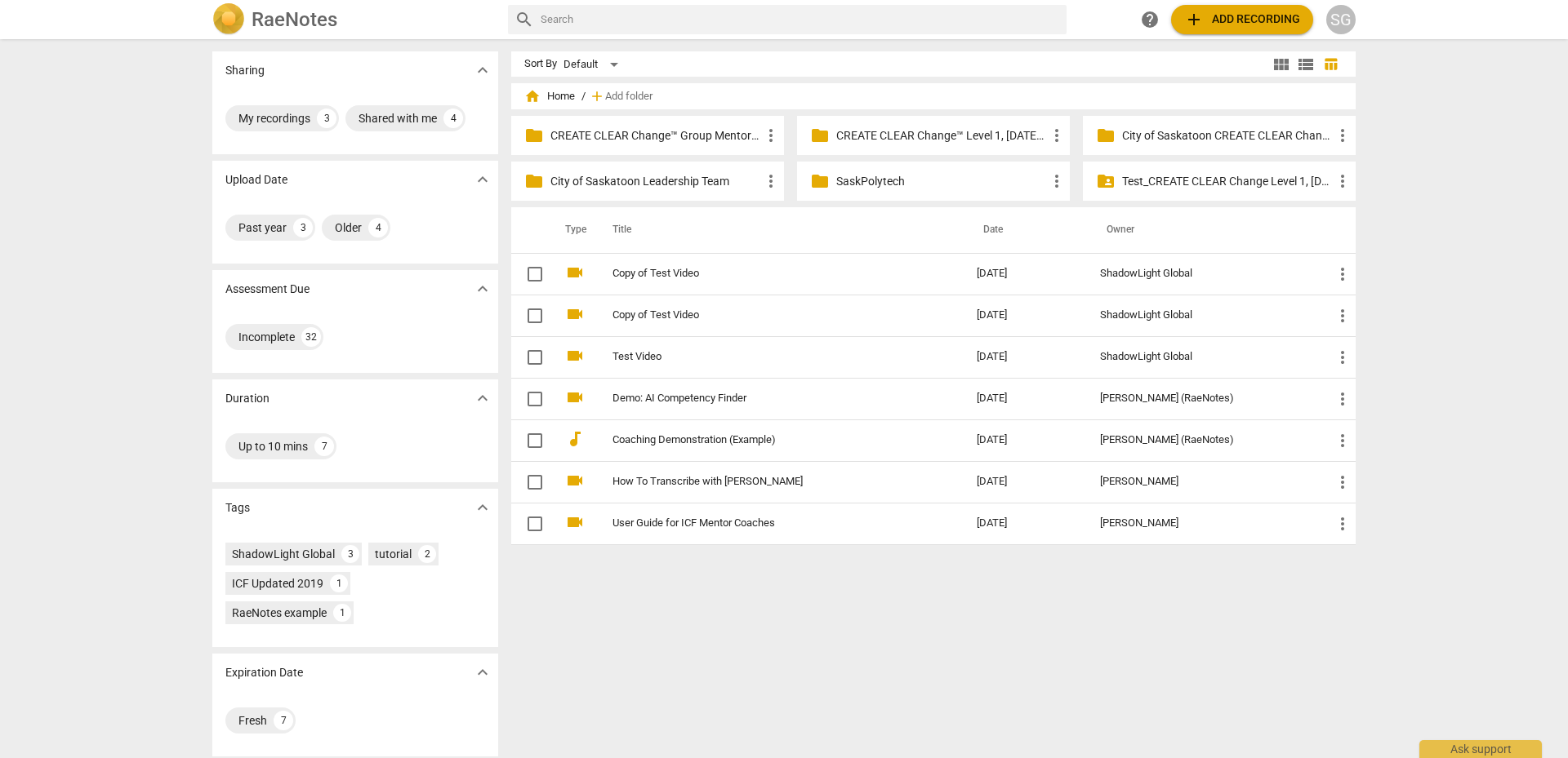
scroll to position [0, 0]
click at [1436, 743] on div "Ask support" at bounding box center [1480, 744] width 123 height 26
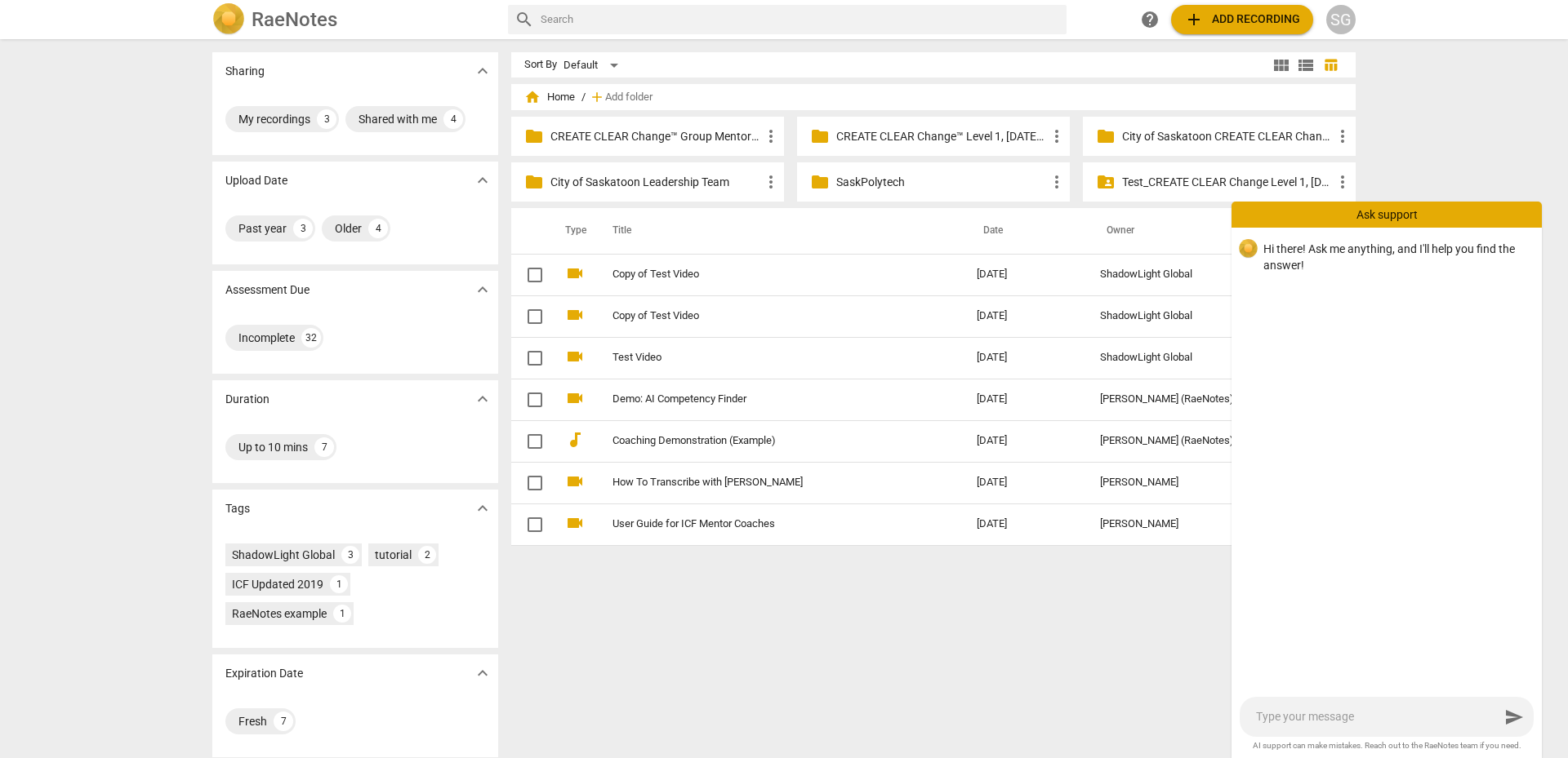
type textarea "h"
type textarea "ho"
type textarea "how"
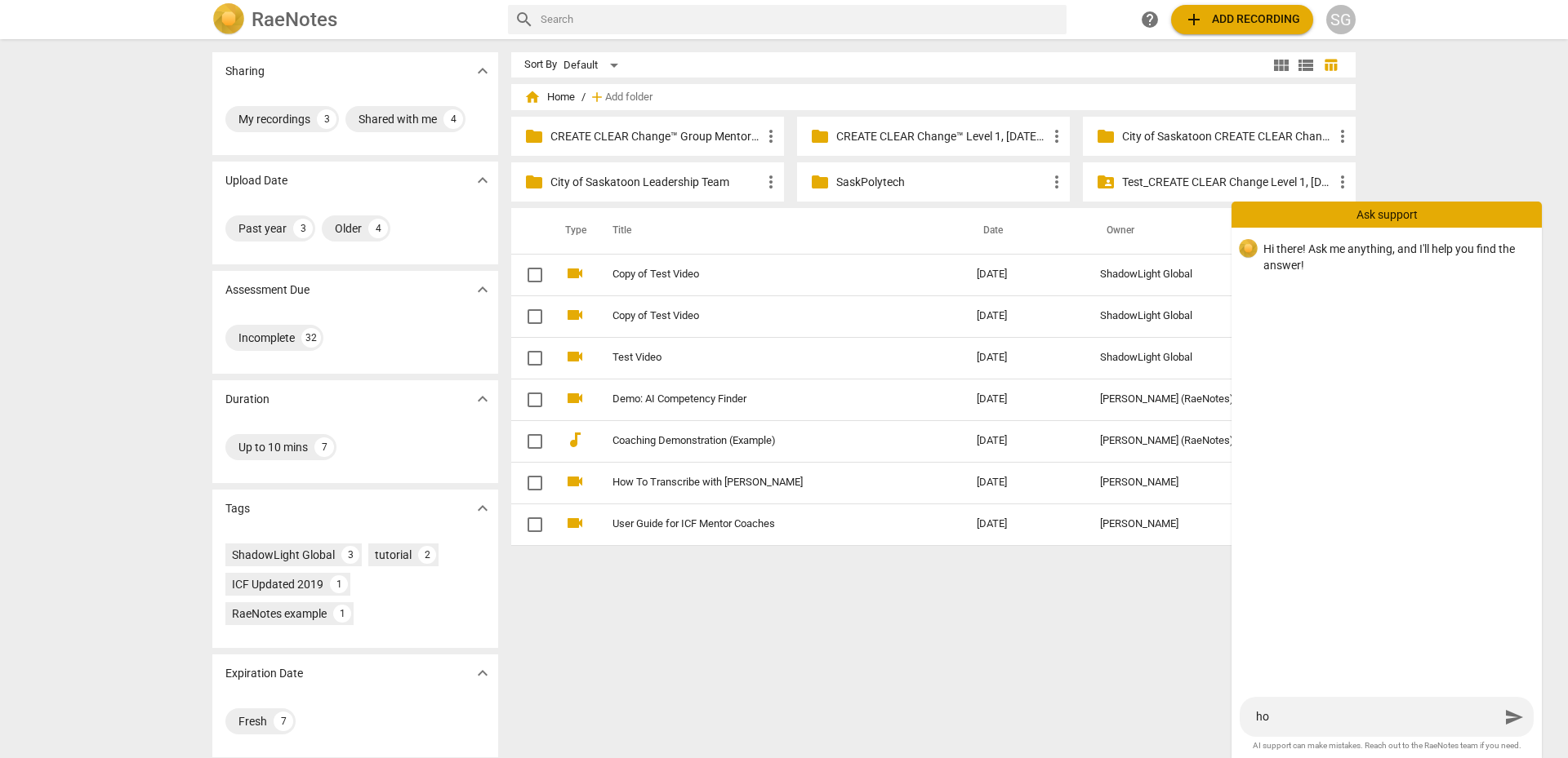
type textarea "how"
type textarea "how d"
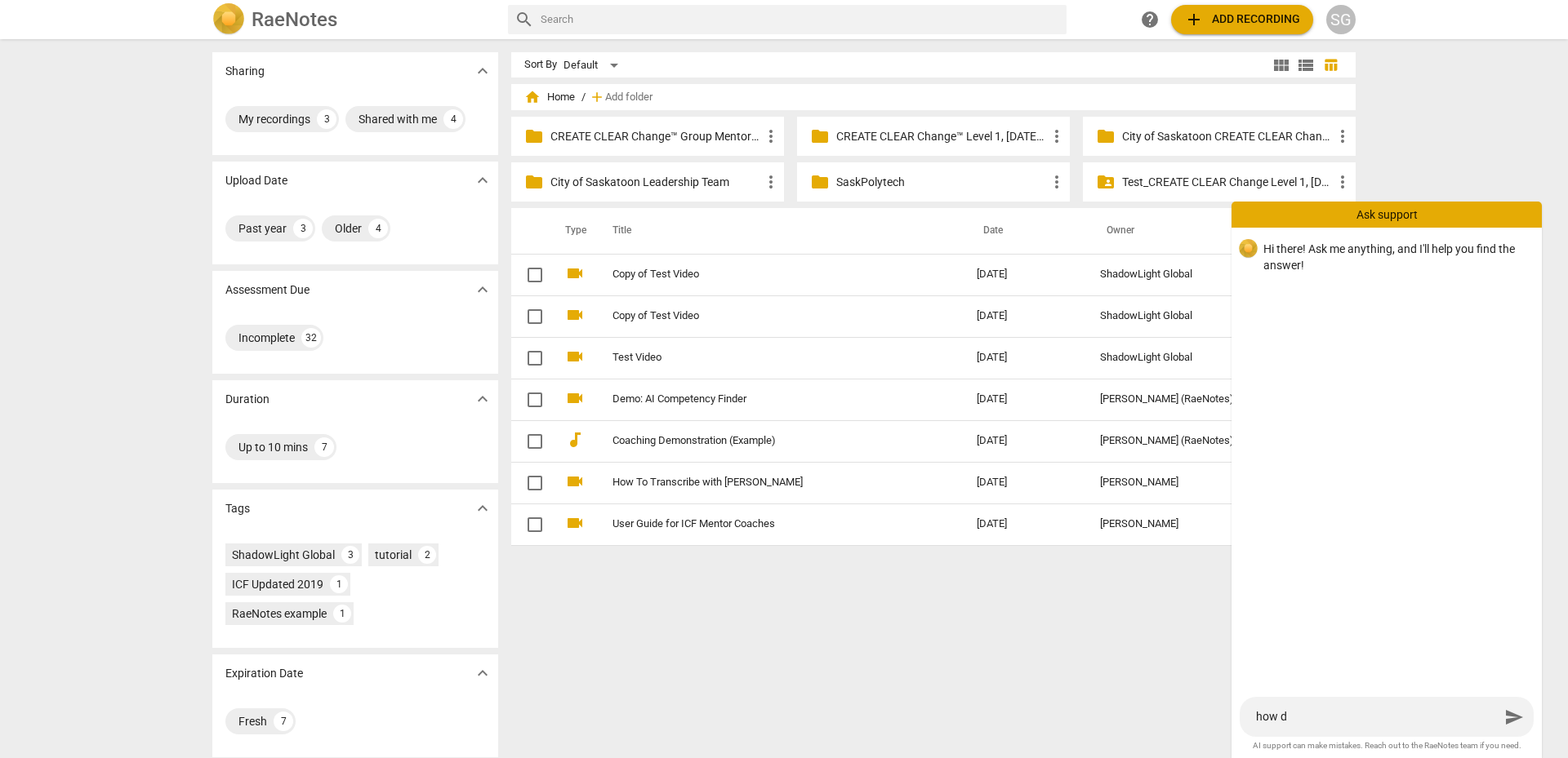
type textarea "how do"
type textarea "how do w"
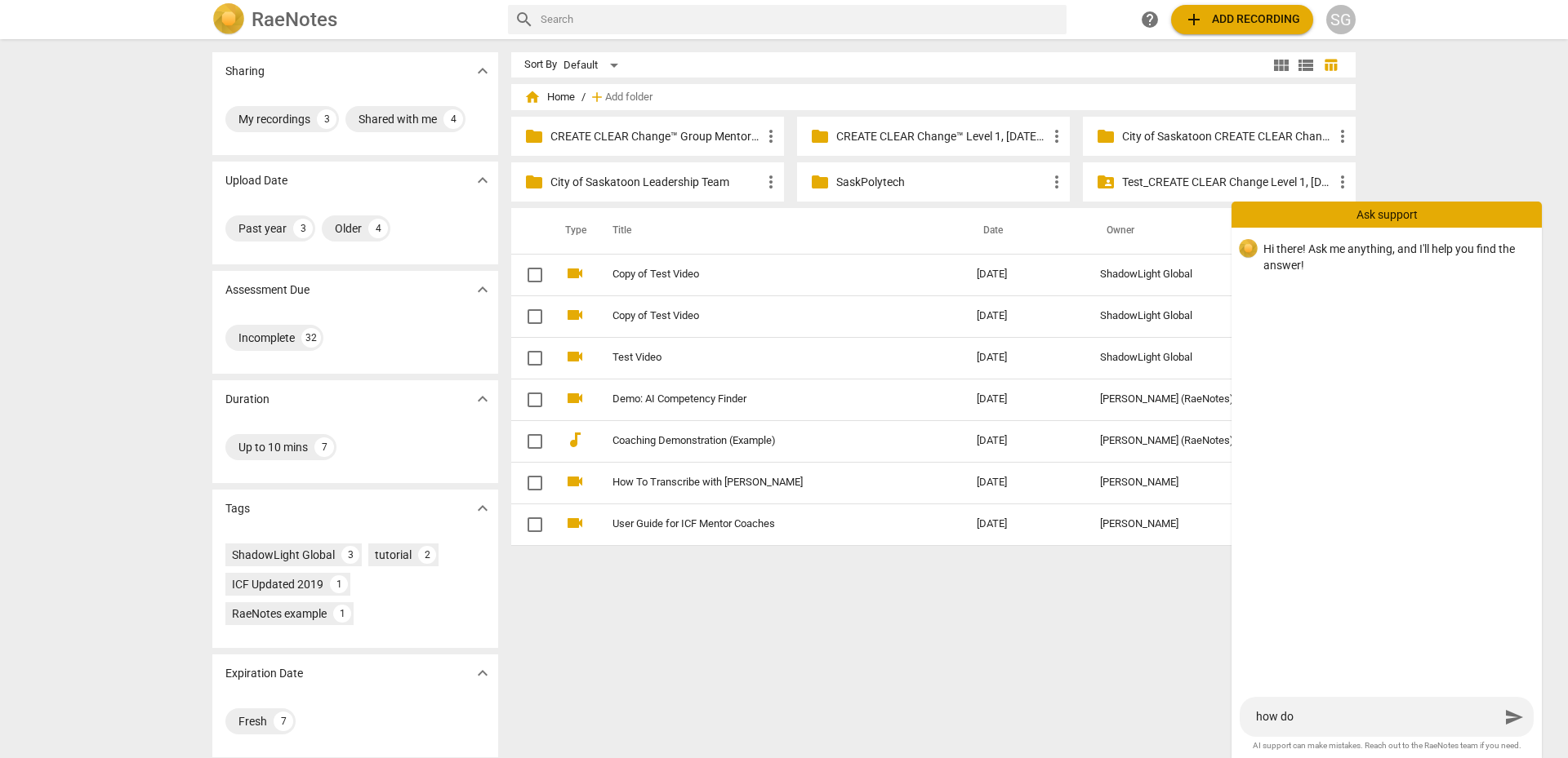
type textarea "how do w"
type textarea "how do we"
type textarea "how do we d"
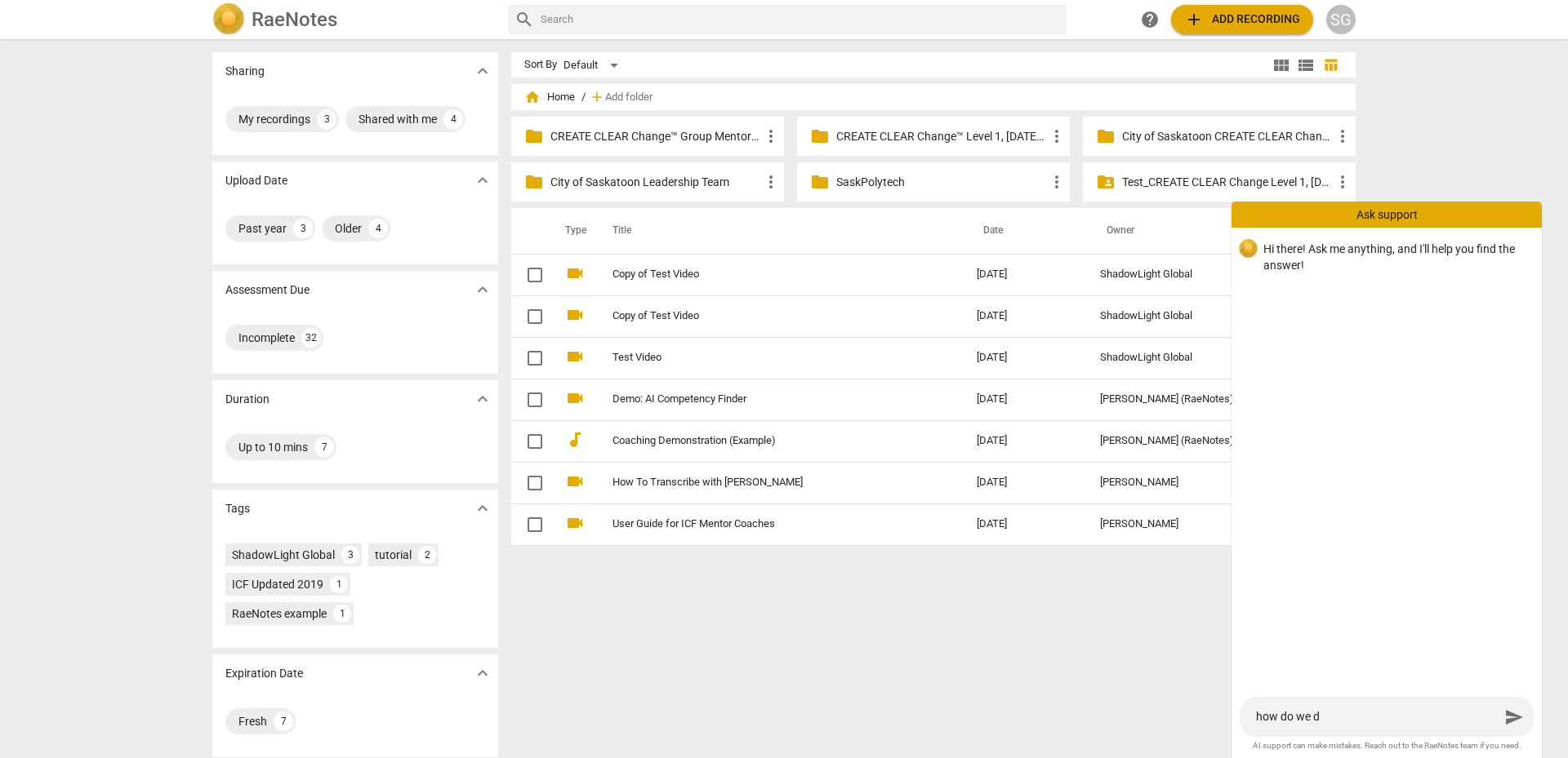
type textarea "how do we dw"
type textarea "how do we d"
type textarea "how do we"
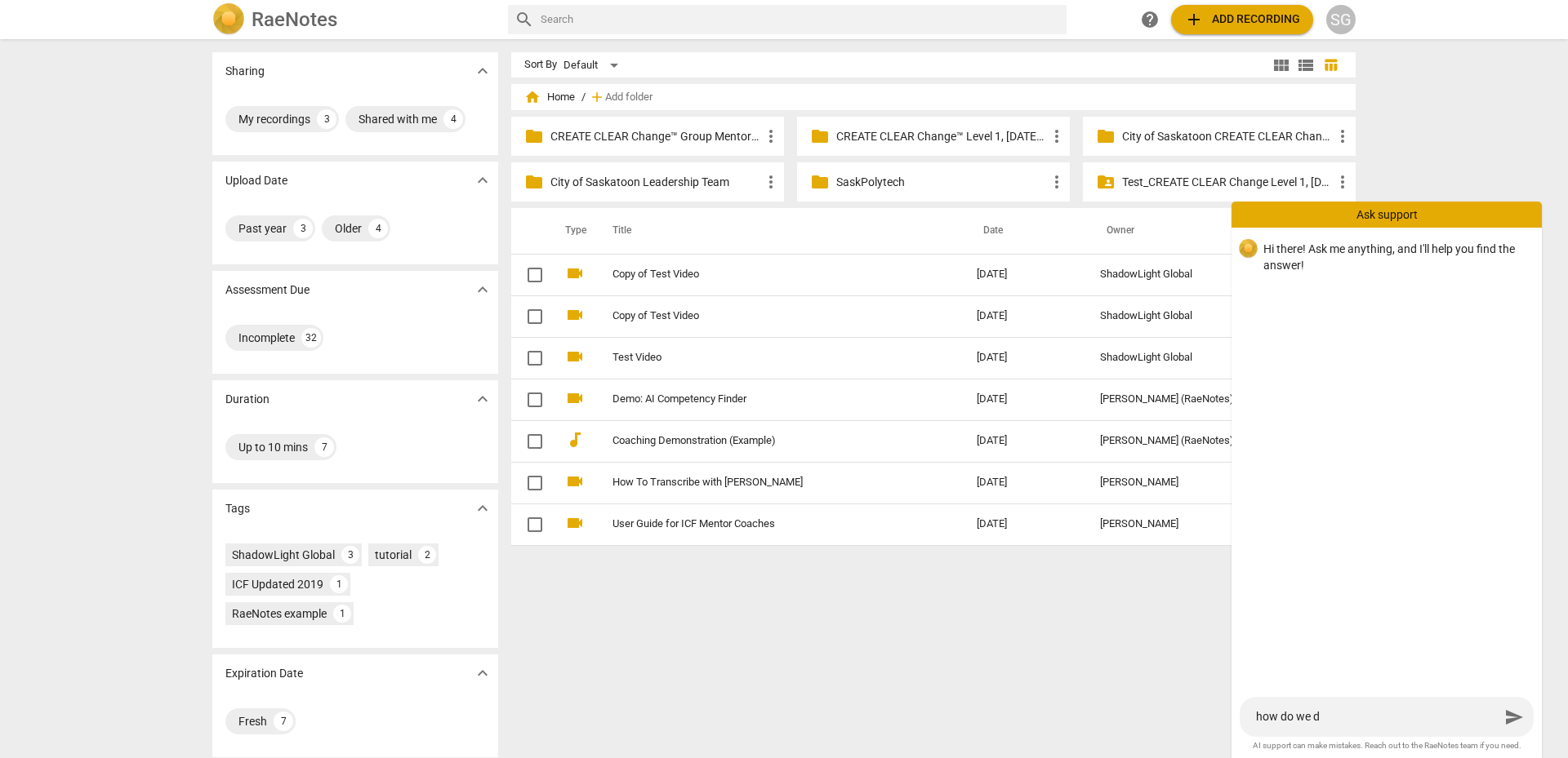
type textarea "how do we"
type textarea "how do we s"
type textarea "how do we se"
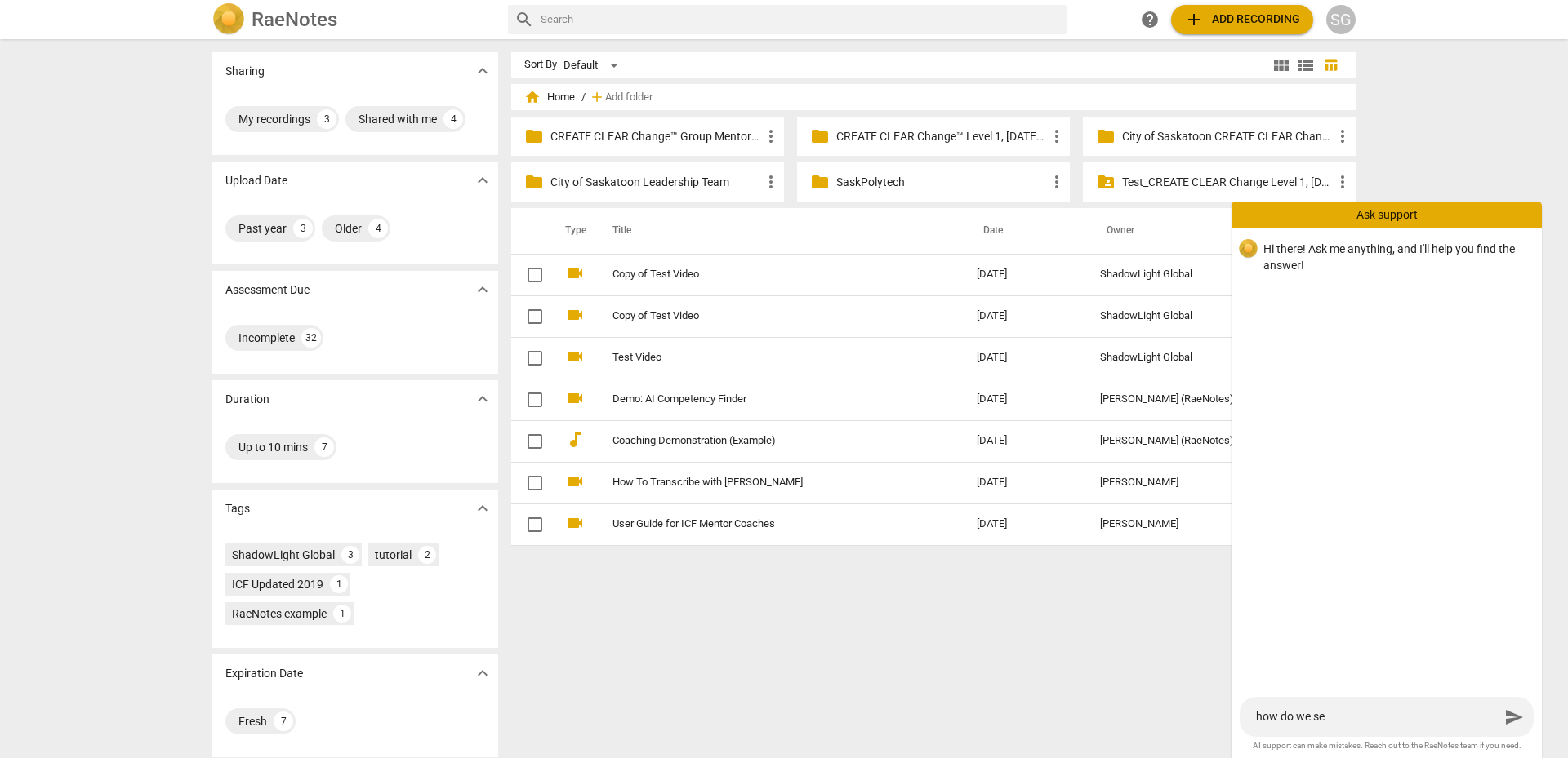
type textarea "how do we sen"
type textarea "how do we sent"
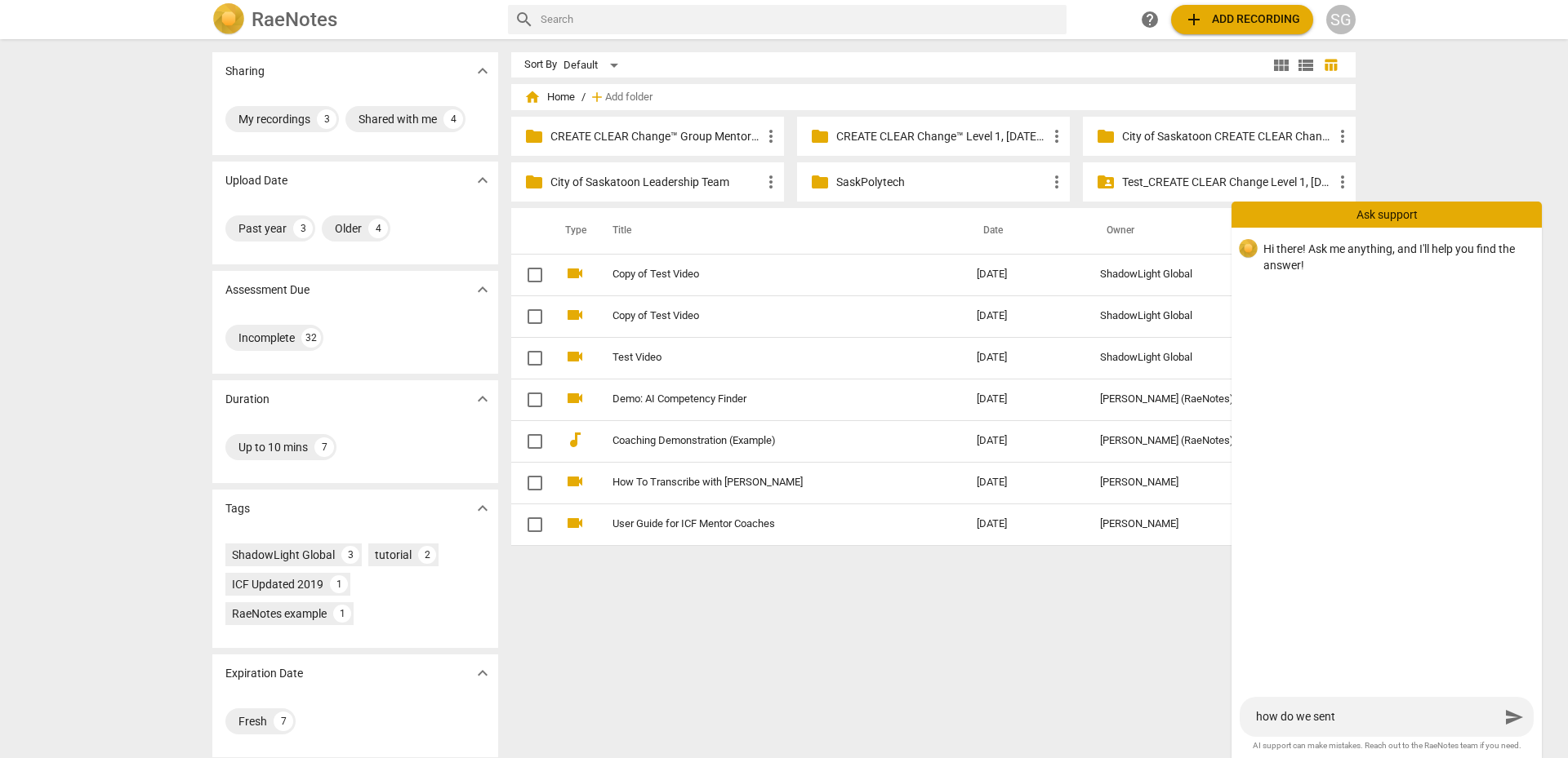
type textarea "how do we sent"
type textarea "how do we sent a"
type textarea "how do we sent"
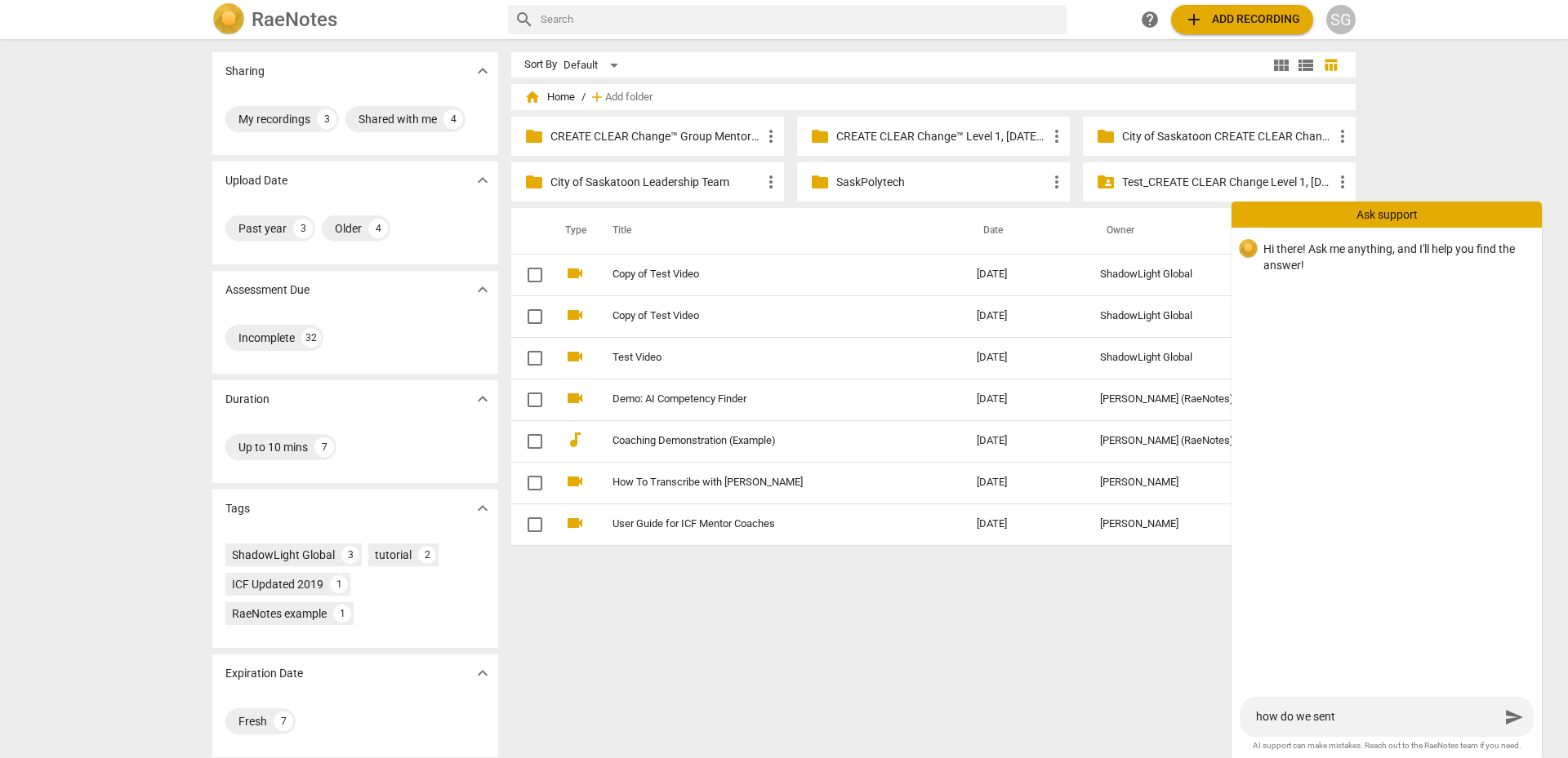
type textarea "how do we sent"
type textarea "how do we sen"
type textarea "how do we send"
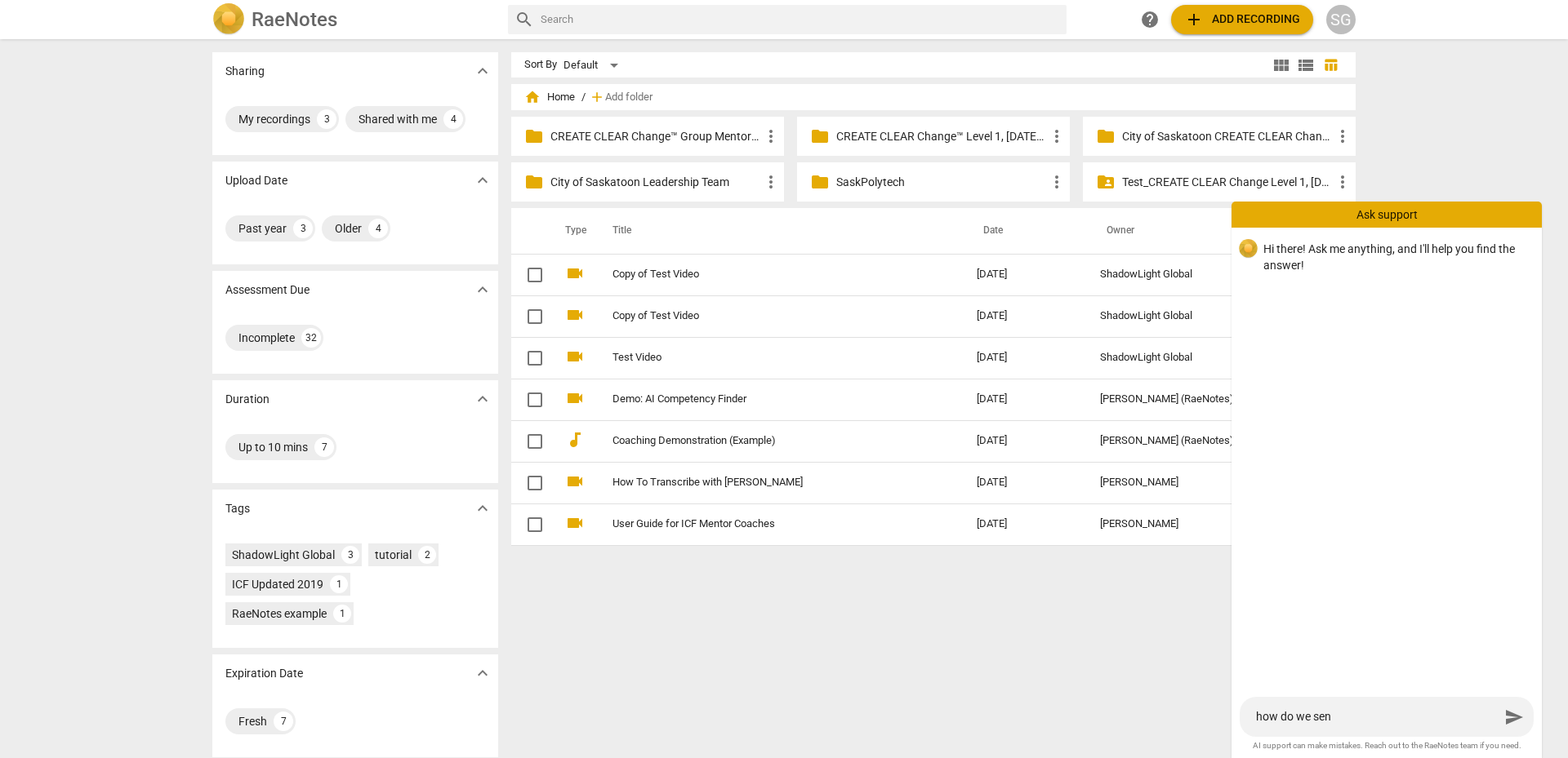
type textarea "how do we send"
type textarea "how do we send a"
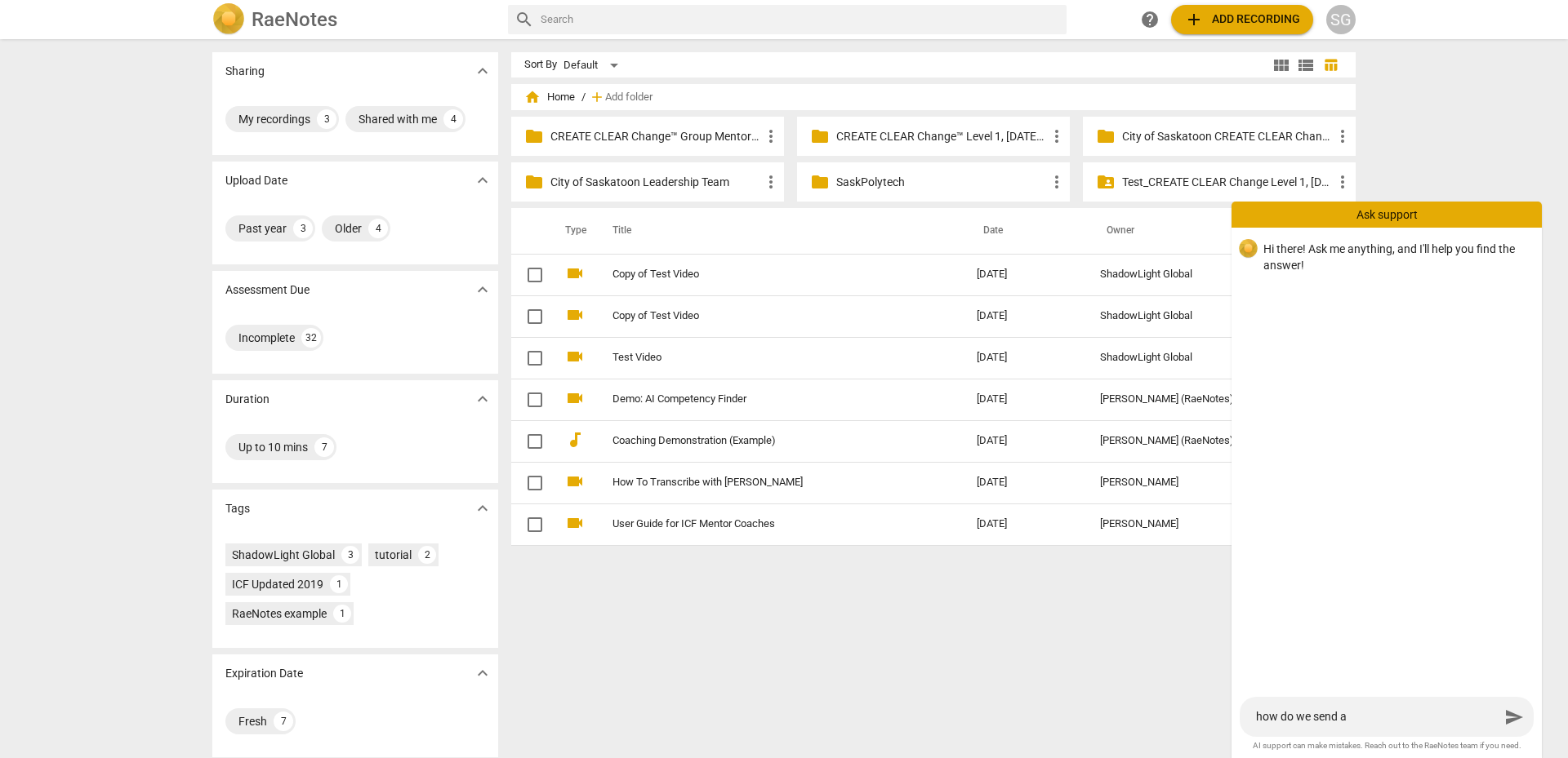
type textarea "how do we send an"
type textarea "how do we send an i"
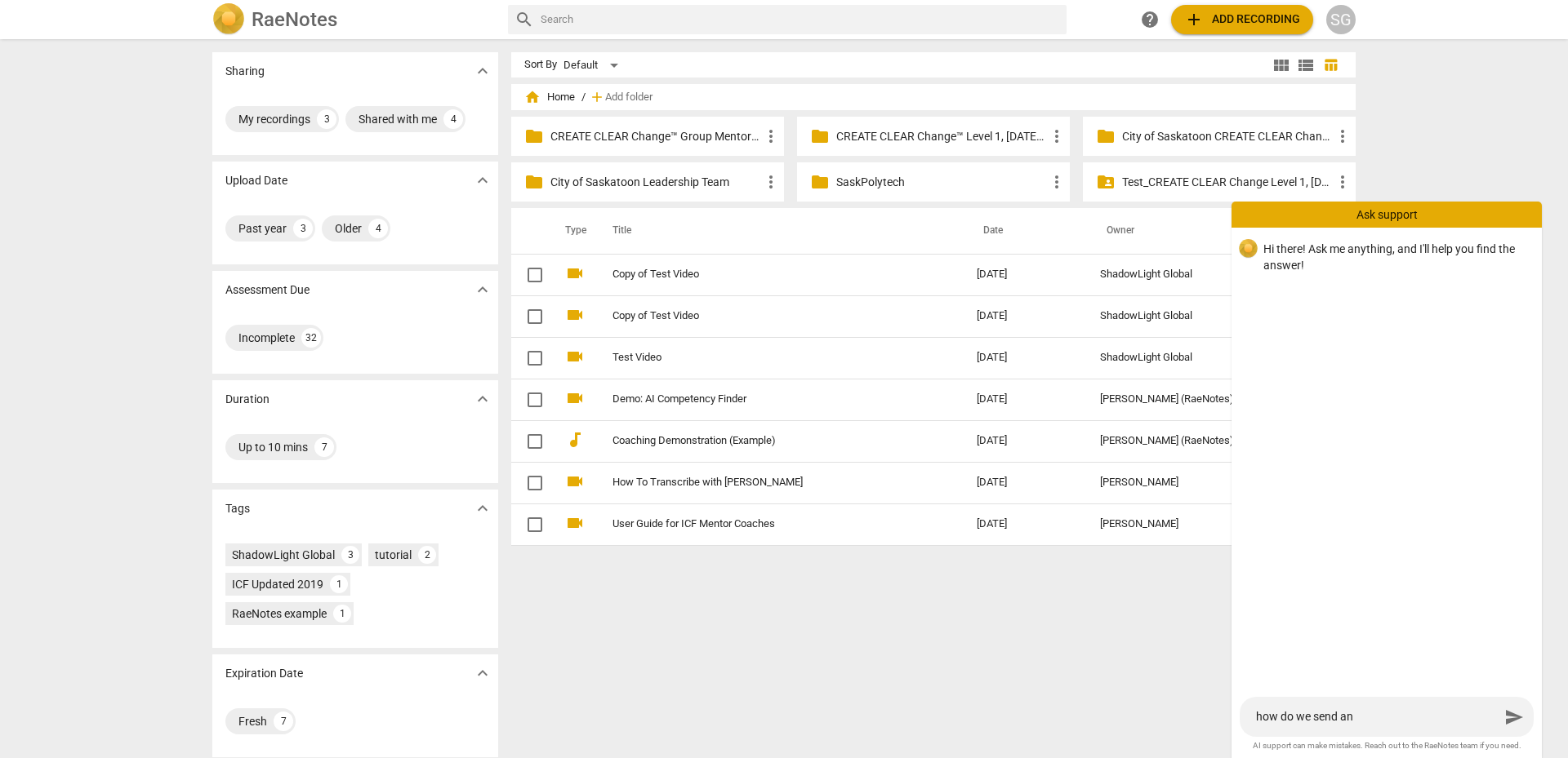
type textarea "how do we send an i"
type textarea "how do we send an iv"
type textarea "how do we send an ivt"
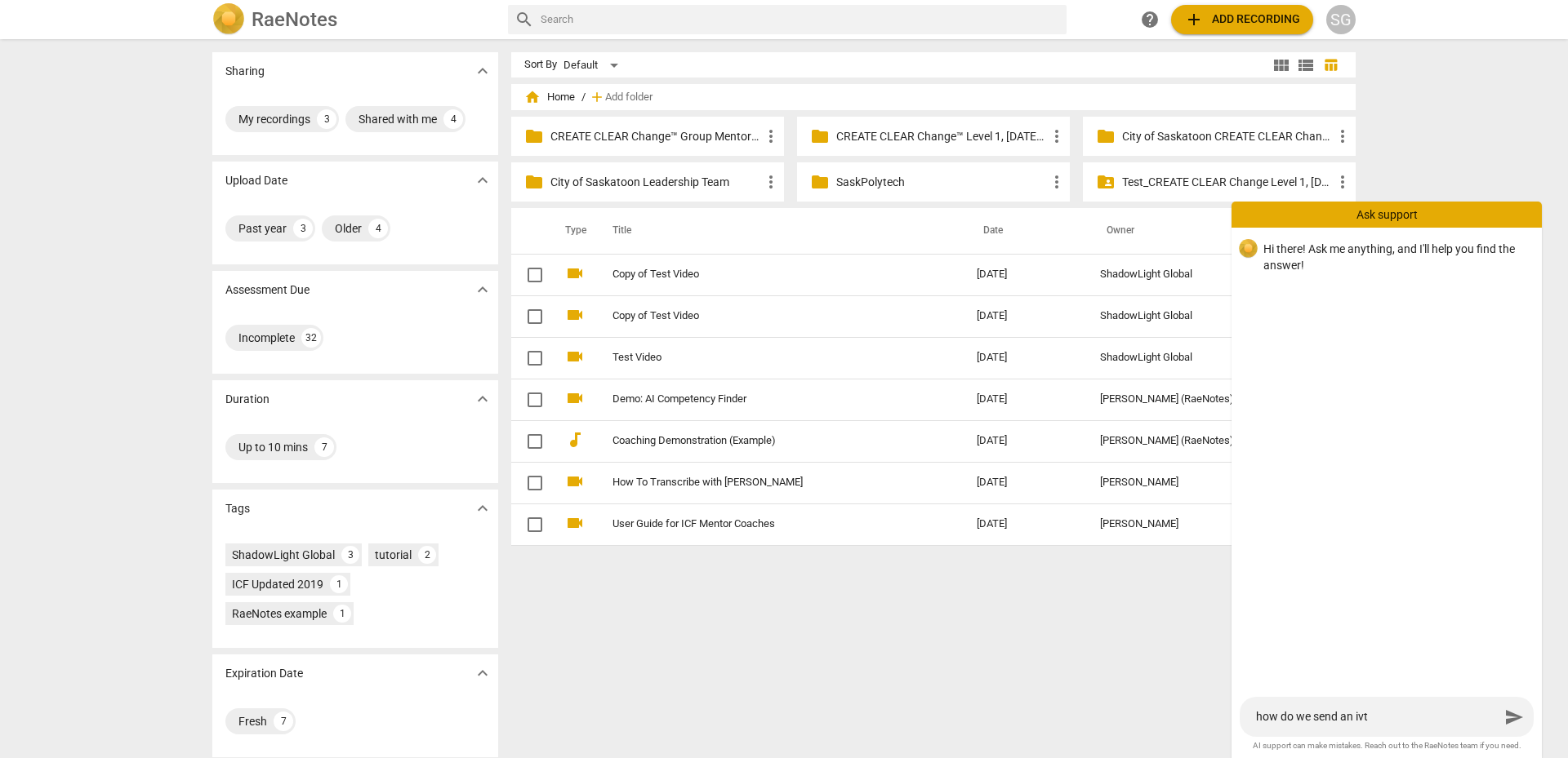
type textarea "how do we send an ivte"
type textarea "how do we send an ivt"
type textarea "how do we send an iv"
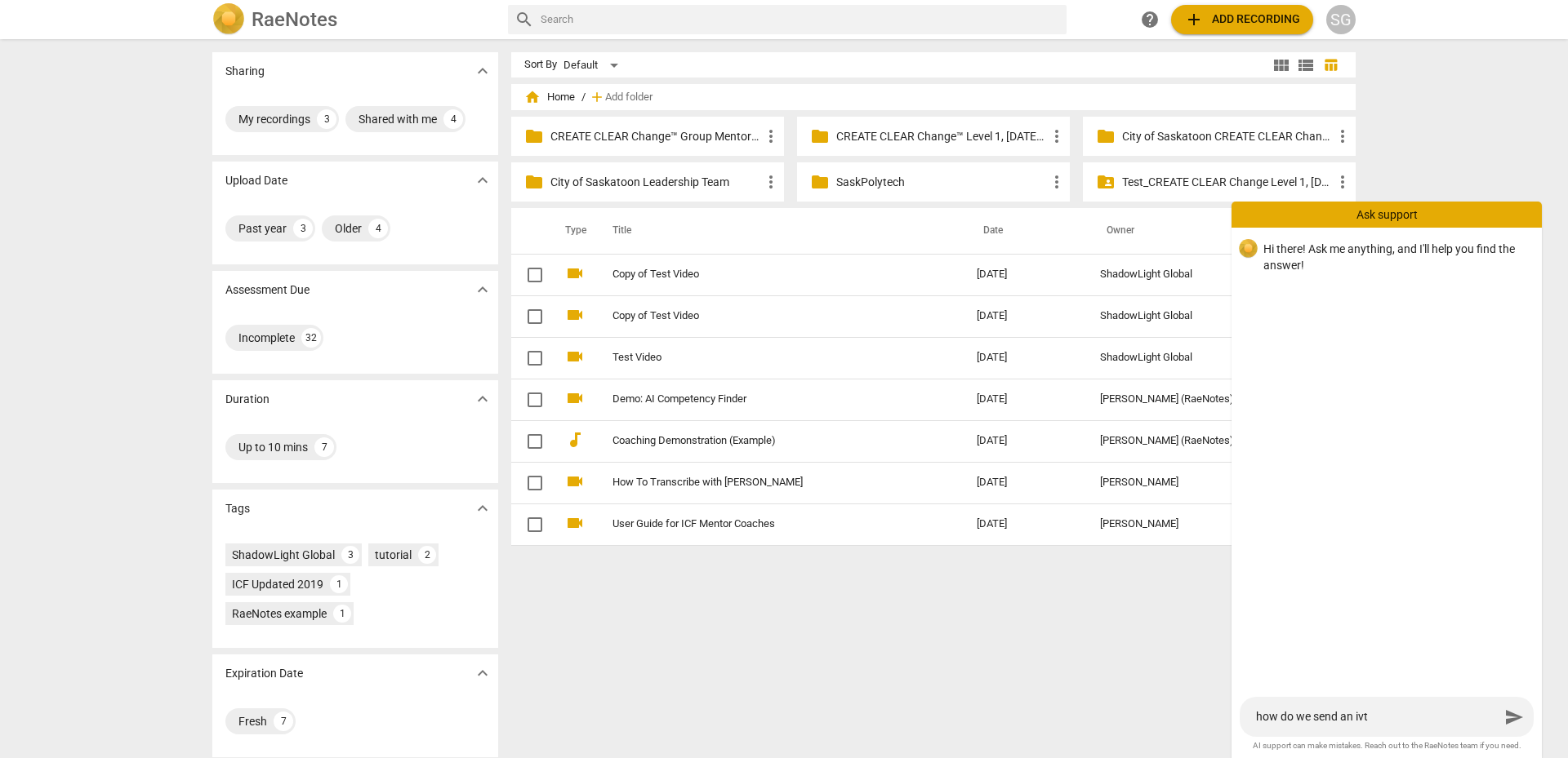
type textarea "how do we send an iv"
type textarea "how do we send an i"
type textarea "how do we send an in"
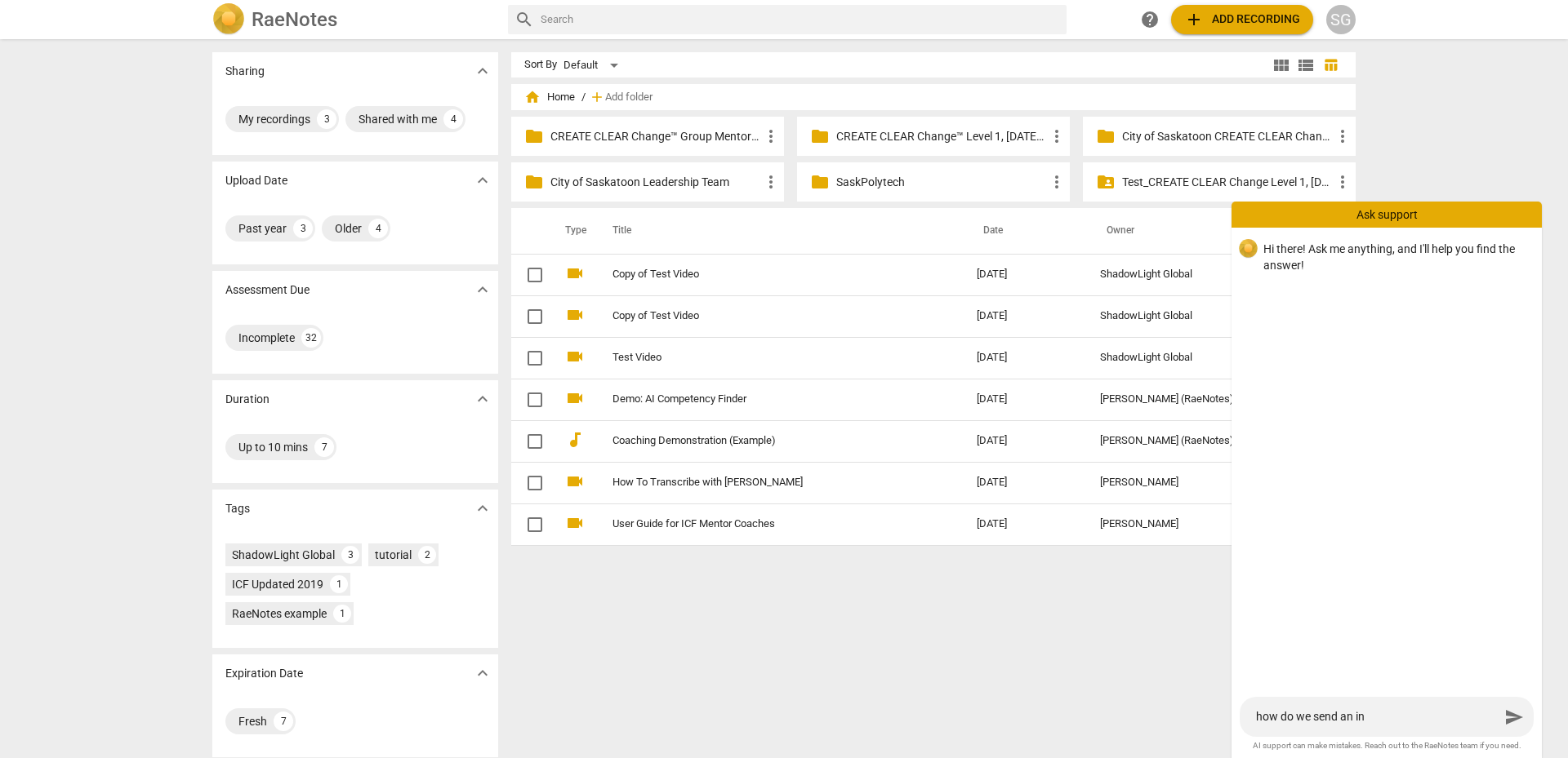
type textarea "how do we send an int"
type textarea "how do we send an in"
type textarea "how do we send an inv"
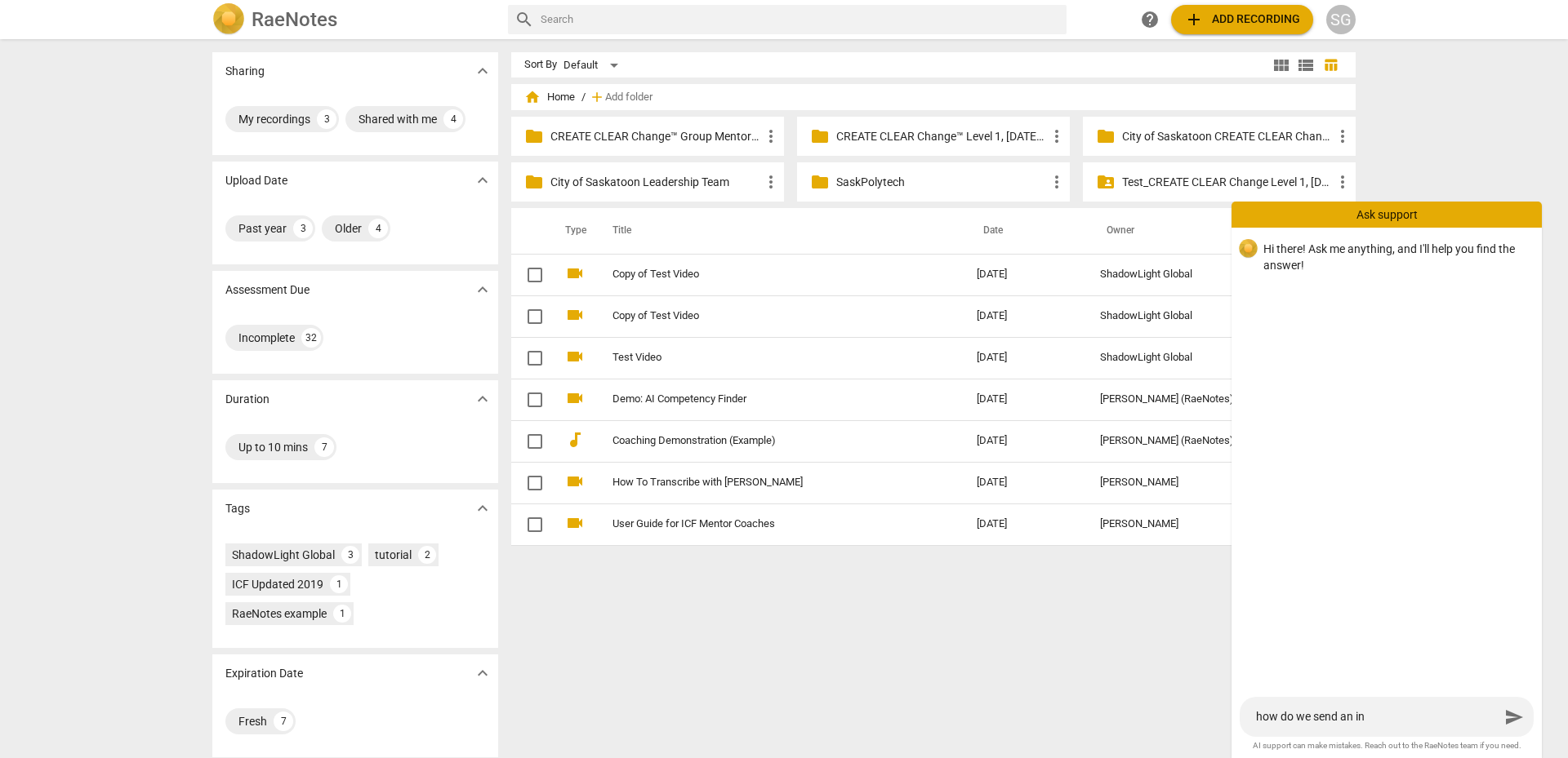
type textarea "how do we send an inv"
type textarea "how do we send an invi"
type textarea "how do we send an invit"
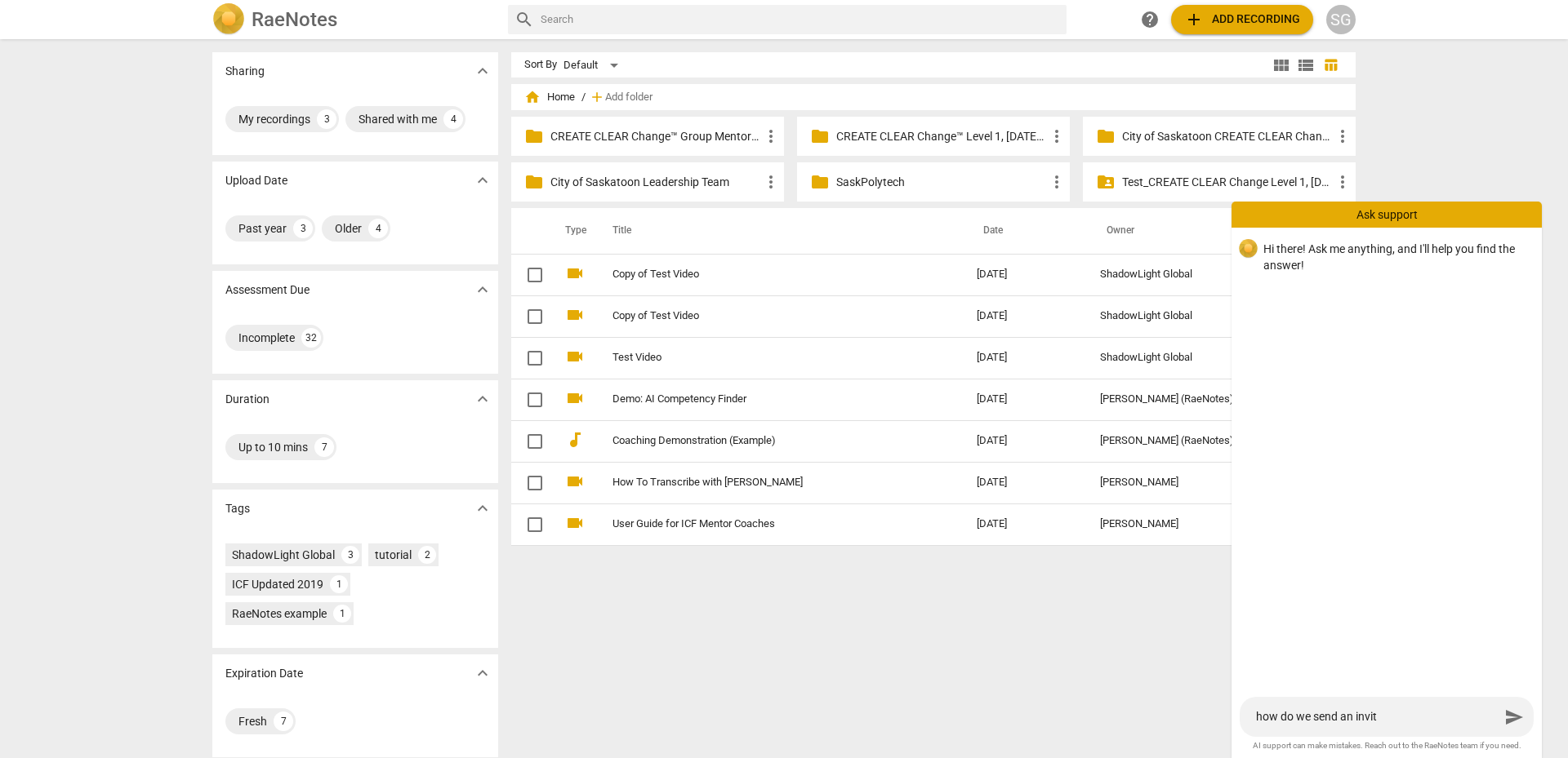
type textarea "how do we send an invite"
